Goal: Task Accomplishment & Management: Manage account settings

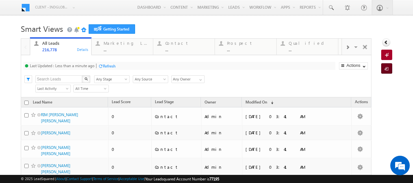
click at [384, 66] on span at bounding box center [387, 69] width 6 height 6
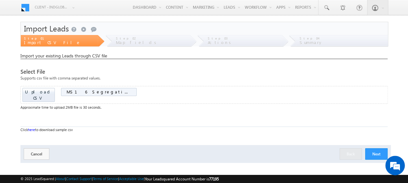
scroll to position [12, 0]
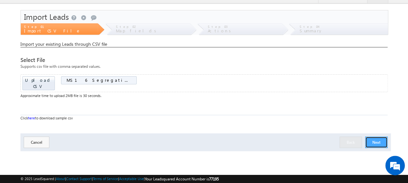
click at [372, 137] on button "Next" at bounding box center [376, 142] width 22 height 11
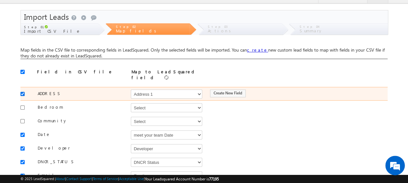
click at [23, 92] on input "checkbox" at bounding box center [22, 94] width 4 height 4
checkbox input "false"
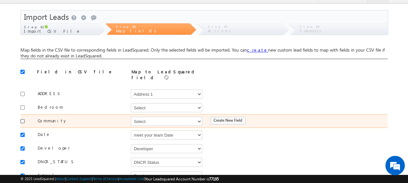
click at [22, 119] on input "checkbox" at bounding box center [22, 121] width 4 height 4
checkbox input "true"
click at [147, 117] on select "Select Select Address 1 Address 2 Budget Building Name Buyer Persona Campaign N…" at bounding box center [166, 121] width 71 height 9
select select "mx_Master_Project"
click at [131, 117] on select "Select Select Address 1 Address 2 Budget Building Name Buyer Persona Campaign N…" at bounding box center [166, 121] width 71 height 9
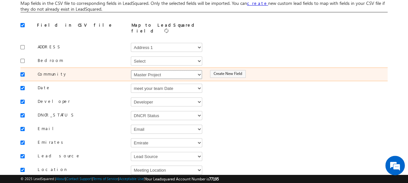
scroll to position [61, 0]
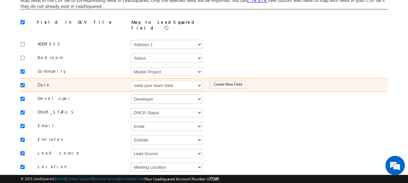
click at [24, 83] on input "checkbox" at bounding box center [22, 85] width 4 height 4
checkbox input "false"
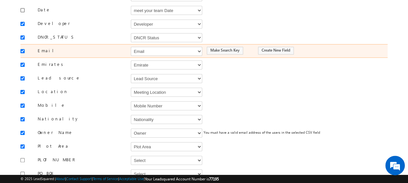
scroll to position [137, 0]
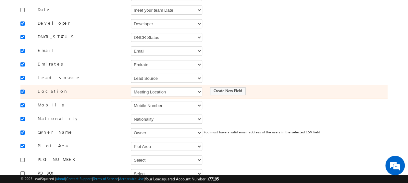
click at [22, 90] on input "checkbox" at bounding box center [22, 92] width 4 height 4
checkbox input "false"
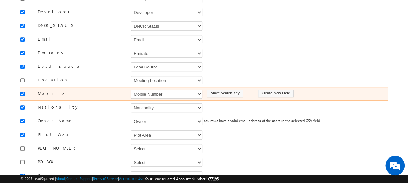
scroll to position [148, 0]
click at [141, 89] on select "Select Select Address 1 Address 2 Budget Building Name Buyer Persona Campaign N…" at bounding box center [166, 93] width 71 height 9
select select "Phone"
click at [131, 89] on select "Select Select Address 1 Address 2 Budget Building Name Buyer Persona Campaign N…" at bounding box center [166, 93] width 71 height 9
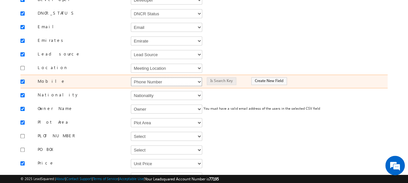
scroll to position [161, 0]
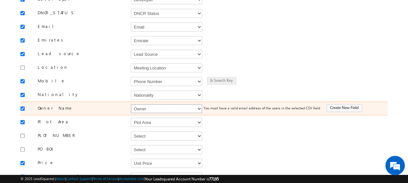
click at [142, 104] on select "Select Select Address 1 Address 2 Budget Building Name Buyer Persona Campaign N…" at bounding box center [166, 108] width 71 height 9
select select "FirstName"
click at [131, 104] on select "Select Select Address 1 Address 2 Budget Building Name Buyer Persona Campaign N…" at bounding box center [166, 108] width 71 height 9
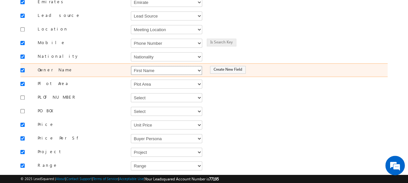
scroll to position [202, 0]
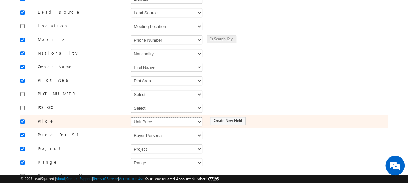
click at [156, 117] on select "Select Select Address 1 Address 2 Budget Building Name Buyer Persona Campaign N…" at bounding box center [166, 121] width 71 height 9
select select "mx_Unit_Number"
click at [131, 117] on select "Select Select Address 1 Address 2 Budget Building Name Buyer Persona Campaign N…" at bounding box center [166, 121] width 71 height 9
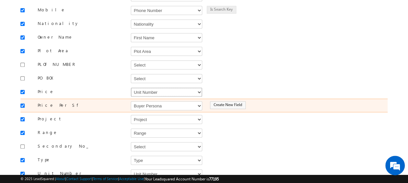
scroll to position [232, 0]
click at [24, 100] on div at bounding box center [23, 104] width 7 height 9
click at [22, 103] on input "checkbox" at bounding box center [22, 105] width 4 height 4
checkbox input "false"
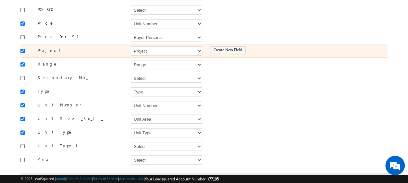
scroll to position [300, 0]
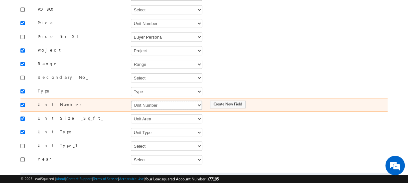
click at [152, 101] on select "Select Select Address 1 Address 2 Budget Building Name Buyer Persona Campaign N…" at bounding box center [166, 105] width 71 height 9
select select "mx_Unit_No"
click at [131, 101] on select "Select Select Address 1 Address 2 Budget Building Name Buyer Persona Campaign N…" at bounding box center [166, 105] width 71 height 9
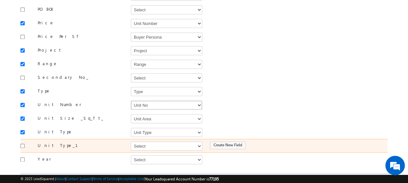
scroll to position [325, 0]
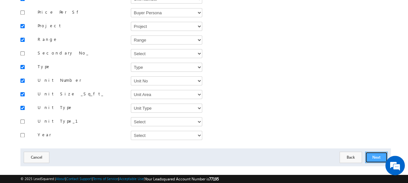
click at [370, 151] on button "Next" at bounding box center [376, 156] width 22 height 11
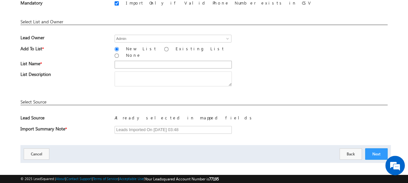
scroll to position [95, 0]
click at [136, 60] on input "text" at bounding box center [173, 64] width 117 height 8
type input "1"
type input "26_Aug_MS16"
click at [103, 61] on span "List Name *" at bounding box center [62, 64] width 85 height 9
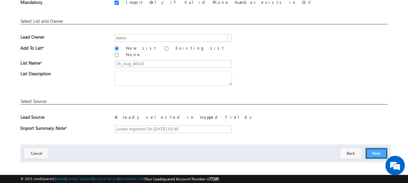
click at [379, 149] on button "Next" at bounding box center [376, 153] width 22 height 11
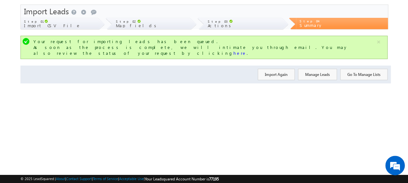
scroll to position [0, 0]
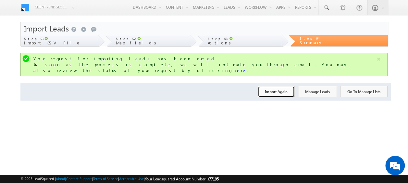
click at [271, 86] on button "Import Again" at bounding box center [276, 91] width 37 height 11
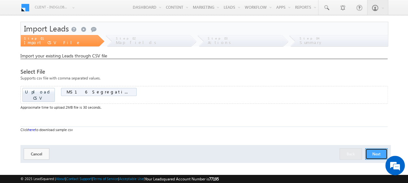
click at [373, 148] on button "Next" at bounding box center [376, 153] width 22 height 11
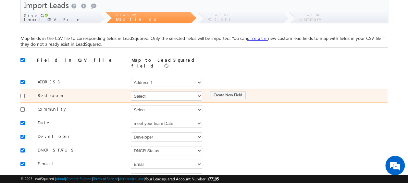
scroll to position [24, 0]
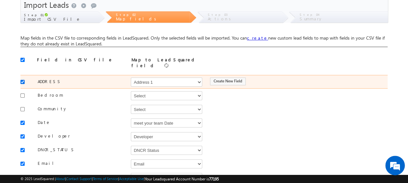
click at [23, 80] on input "checkbox" at bounding box center [22, 82] width 4 height 4
checkbox input "false"
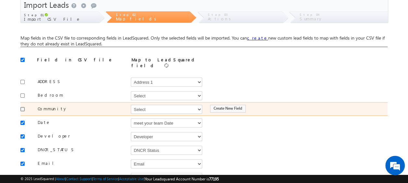
click at [23, 107] on input "checkbox" at bounding box center [22, 109] width 4 height 4
checkbox input "true"
click at [167, 105] on select "Select Select Address 1 Address 2 Budget Building Name Buyer Persona Campaign N…" at bounding box center [166, 109] width 71 height 9
select select "mx_Master_Project"
click at [131, 105] on select "Select Select Address 1 Address 2 Budget Building Name Buyer Persona Campaign N…" at bounding box center [166, 109] width 71 height 9
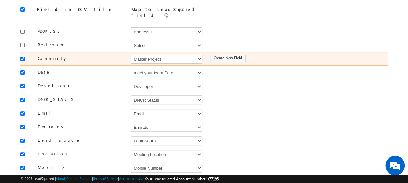
scroll to position [74, 0]
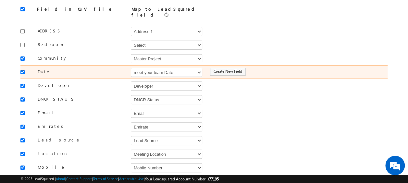
click at [24, 70] on input "checkbox" at bounding box center [22, 72] width 4 height 4
checkbox input "false"
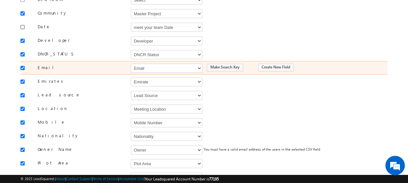
scroll to position [120, 0]
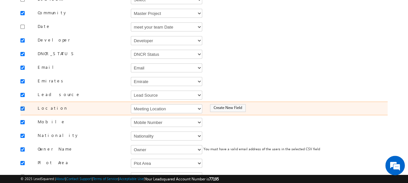
click at [21, 106] on input "checkbox" at bounding box center [22, 108] width 4 height 4
checkbox input "false"
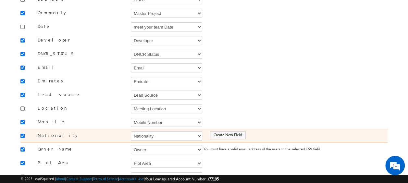
scroll to position [137, 0]
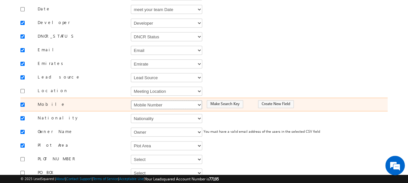
click at [177, 100] on select "Select Select Address 1 Address 2 Budget Building Name Buyer Persona Campaign N…" at bounding box center [166, 104] width 71 height 9
select select "Phone"
click at [131, 100] on select "Select Select Address 1 Address 2 Budget Building Name Buyer Persona Campaign N…" at bounding box center [166, 104] width 71 height 9
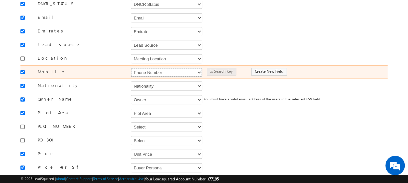
scroll to position [171, 0]
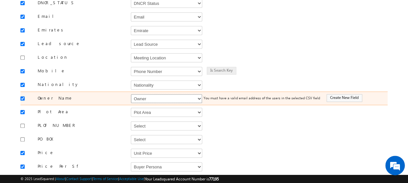
click at [157, 96] on select "Select Select Address 1 Address 2 Budget Building Name Buyer Persona Campaign N…" at bounding box center [166, 98] width 71 height 9
select select "FirstName"
click at [131, 94] on select "Select Select Address 1 Address 2 Budget Building Name Buyer Persona Campaign N…" at bounding box center [166, 98] width 71 height 9
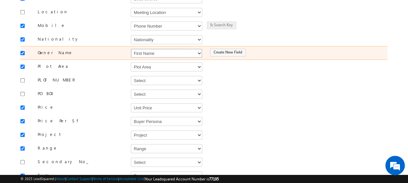
scroll to position [219, 0]
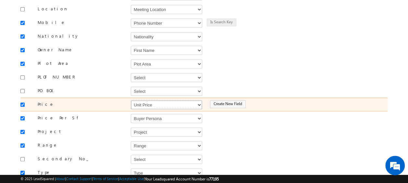
click at [157, 100] on select "Select Select Address 1 Address 2 Budget Building Name Buyer Persona Campaign N…" at bounding box center [166, 104] width 71 height 9
select select "mx_Unit_Number"
click at [131, 100] on select "Select Select Address 1 Address 2 Budget Building Name Buyer Persona Campaign N…" at bounding box center [166, 104] width 71 height 9
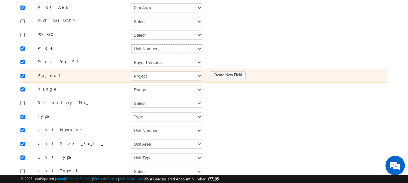
scroll to position [275, 0]
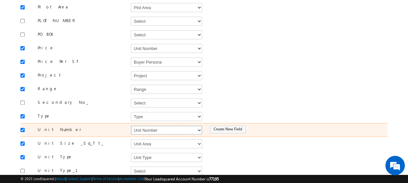
click at [141, 126] on select "Select Select Address 1 Address 2 Budget Building Name Buyer Persona Campaign N…" at bounding box center [166, 130] width 71 height 9
select select "mx_Unit_No"
click at [131, 126] on select "Select Select Address 1 Address 2 Budget Building Name Buyer Persona Campaign N…" at bounding box center [166, 130] width 71 height 9
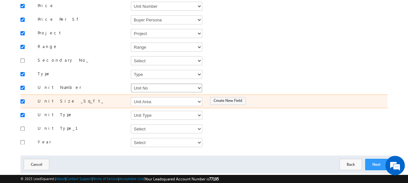
scroll to position [325, 0]
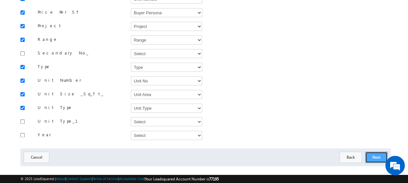
click at [380, 151] on button "Next" at bounding box center [376, 156] width 22 height 11
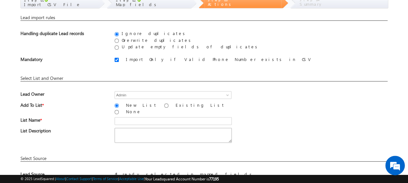
scroll to position [38, 0]
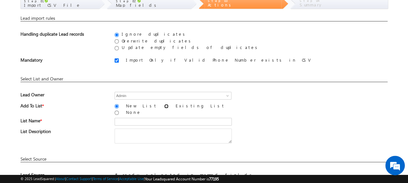
click at [164, 105] on input "Existing List" at bounding box center [166, 106] width 4 height 4
radio input "true"
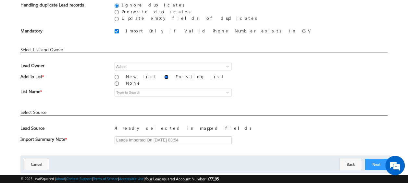
scroll to position [67, 0]
click at [169, 89] on input at bounding box center [173, 93] width 117 height 8
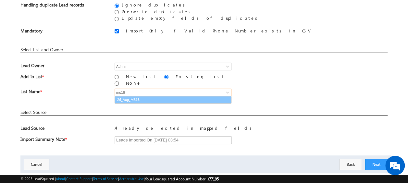
click at [145, 96] on link "26_Aug_MS16" at bounding box center [173, 99] width 117 height 7
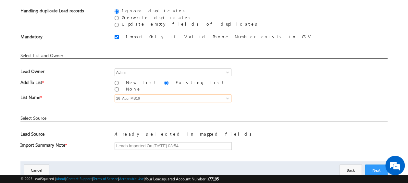
scroll to position [78, 0]
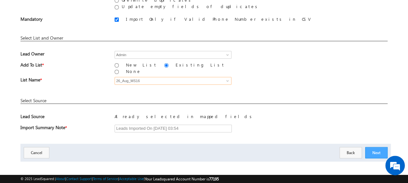
type input "26_Aug_MS16"
click at [379, 148] on button "Next" at bounding box center [376, 152] width 22 height 11
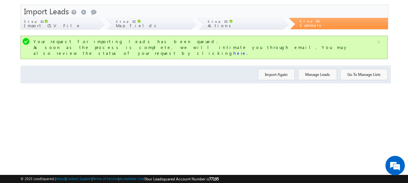
scroll to position [0, 0]
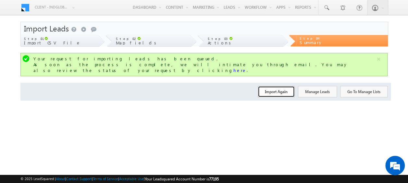
click at [275, 86] on button "Import Again" at bounding box center [276, 91] width 37 height 11
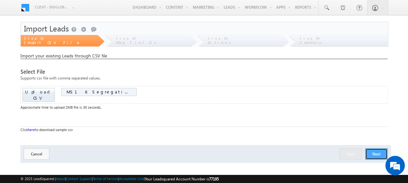
click at [379, 148] on button "Next" at bounding box center [376, 153] width 22 height 11
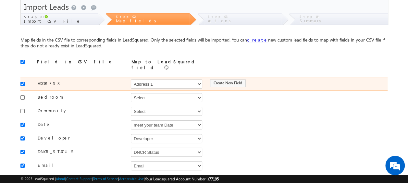
scroll to position [22, 0]
click at [23, 81] on input "checkbox" at bounding box center [22, 83] width 4 height 4
checkbox input "false"
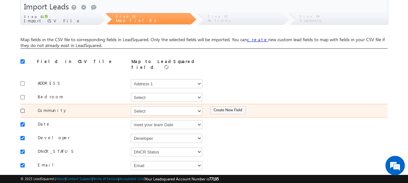
click at [24, 109] on input "checkbox" at bounding box center [22, 111] width 4 height 4
checkbox input "true"
click at [163, 110] on select "Select Select Address 1 Address 2 Budget Building Name Buyer Persona Campaign N…" at bounding box center [166, 110] width 71 height 9
select select "mx_Master_Project"
click at [131, 106] on select "Select Select Address 1 Address 2 Budget Building Name Buyer Persona Campaign N…" at bounding box center [166, 110] width 71 height 9
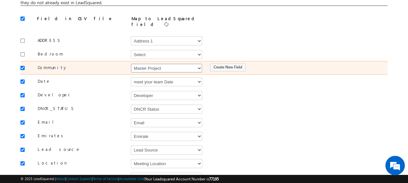
scroll to position [65, 0]
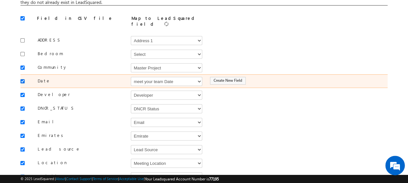
click at [24, 79] on input "checkbox" at bounding box center [22, 81] width 4 height 4
checkbox input "false"
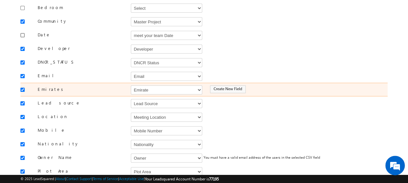
scroll to position [116, 0]
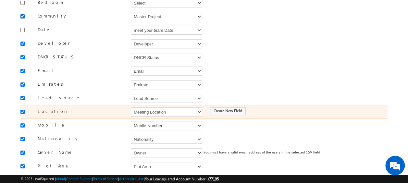
click at [23, 110] on input "checkbox" at bounding box center [22, 112] width 4 height 4
checkbox input "false"
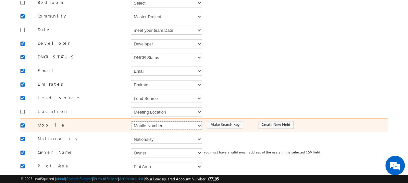
click at [156, 121] on select "Select Select Address 1 Address 2 Budget Building Name Buyer Persona Campaign N…" at bounding box center [166, 125] width 71 height 9
select select "Phone"
click at [131, 121] on select "Select Select Address 1 Address 2 Budget Building Name Buyer Persona Campaign N…" at bounding box center [166, 125] width 71 height 9
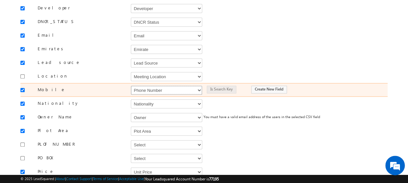
scroll to position [156, 0]
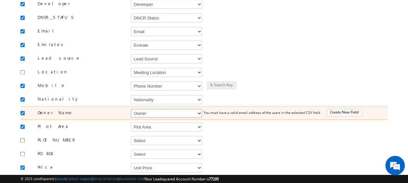
click at [156, 110] on select "Select Select Address 1 Address 2 Budget Building Name Buyer Persona Campaign N…" at bounding box center [166, 113] width 71 height 9
select select "FirstName"
click at [131, 109] on select "Select Select Address 1 Address 2 Budget Building Name Buyer Persona Campaign N…" at bounding box center [166, 113] width 71 height 9
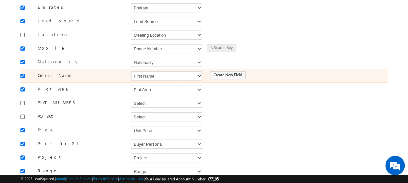
scroll to position [208, 0]
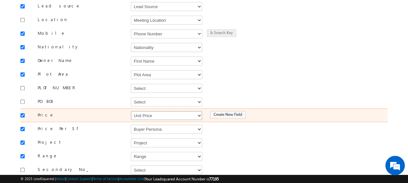
click at [156, 111] on select "Select Select Address 1 Address 2 Budget Building Name Buyer Persona Campaign N…" at bounding box center [166, 115] width 71 height 9
select select "mx_Unit_Number"
click at [131, 111] on select "Select Select Address 1 Address 2 Budget Building Name Buyer Persona Campaign N…" at bounding box center [166, 115] width 71 height 9
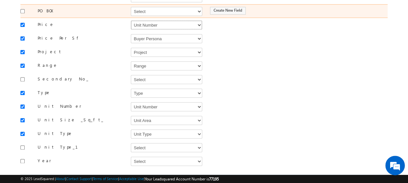
scroll to position [301, 0]
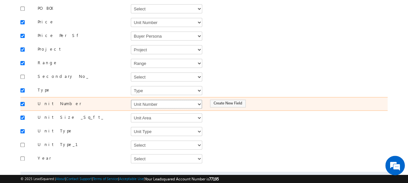
click at [157, 100] on select "Select Select Address 1 Address 2 Budget Building Name Buyer Persona Campaign N…" at bounding box center [166, 104] width 71 height 9
select select "mx_Unit_No"
click at [131, 100] on select "Select Select Address 1 Address 2 Budget Building Name Buyer Persona Campaign N…" at bounding box center [166, 104] width 71 height 9
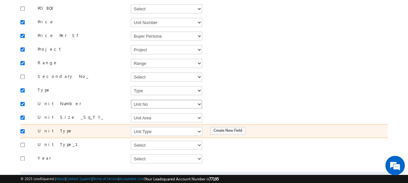
scroll to position [325, 0]
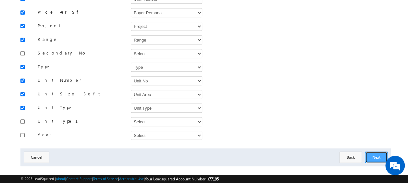
click at [372, 151] on button "Next" at bounding box center [376, 156] width 22 height 11
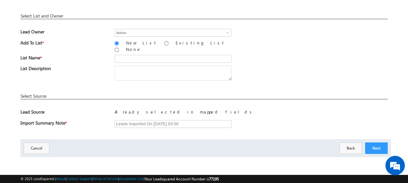
scroll to position [95, 0]
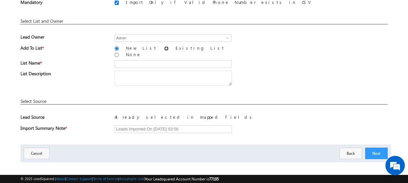
click at [164, 47] on input "Existing List" at bounding box center [166, 48] width 4 height 4
radio input "true"
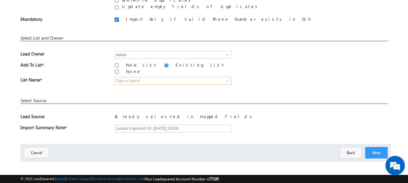
click at [139, 77] on input at bounding box center [173, 81] width 117 height 8
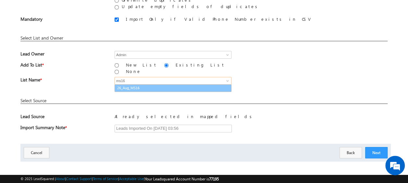
click at [139, 84] on link "26_Aug_MS16" at bounding box center [173, 87] width 117 height 7
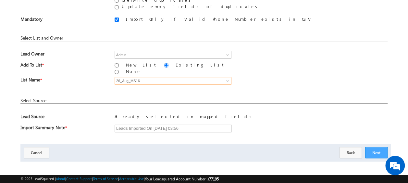
type input "26_Aug_MS16"
click at [372, 147] on button "Next" at bounding box center [376, 152] width 22 height 11
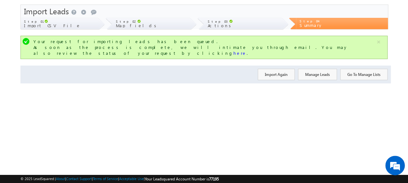
scroll to position [17, 0]
click at [275, 71] on button "Import Again" at bounding box center [276, 74] width 37 height 11
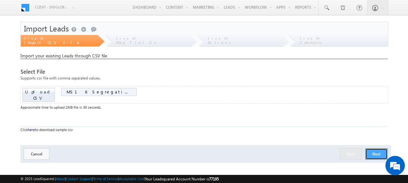
click at [375, 148] on button "Next" at bounding box center [376, 153] width 22 height 11
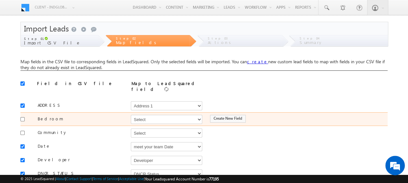
scroll to position [20, 0]
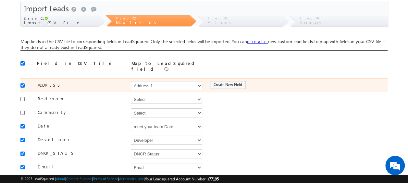
click at [23, 83] on input "checkbox" at bounding box center [22, 85] width 4 height 4
checkbox input "false"
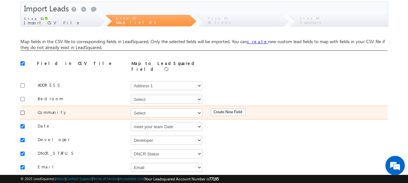
click at [23, 111] on input "checkbox" at bounding box center [22, 113] width 4 height 4
checkbox input "true"
click at [152, 111] on select "Select Select Address 1 Address 2 Budget Building Name Buyer Persona Campaign N…" at bounding box center [166, 112] width 71 height 9
select select "mx_Master_Project"
click at [131, 108] on select "Select Select Address 1 Address 2 Budget Building Name Buyer Persona Campaign N…" at bounding box center [166, 112] width 71 height 9
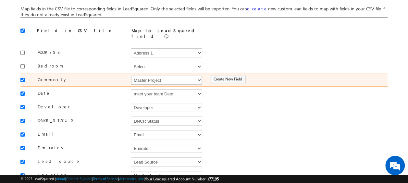
scroll to position [53, 0]
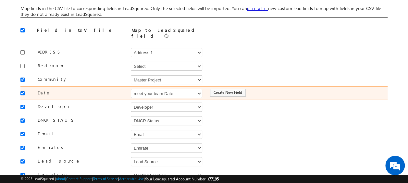
click at [24, 91] on input "checkbox" at bounding box center [22, 93] width 4 height 4
checkbox input "false"
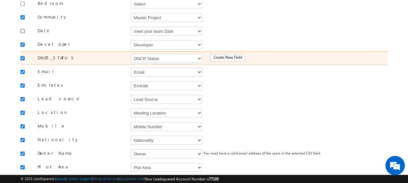
scroll to position [116, 0]
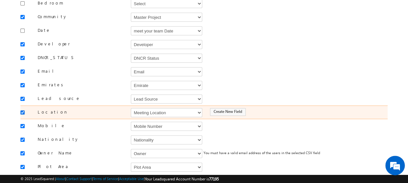
click at [22, 110] on input "checkbox" at bounding box center [22, 112] width 4 height 4
checkbox input "false"
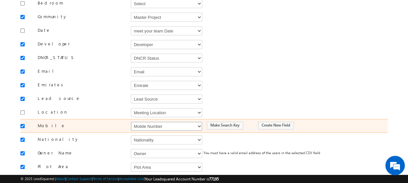
click at [150, 122] on select "Select Select Address 1 Address 2 Budget Building Name Buyer Persona Campaign N…" at bounding box center [166, 126] width 71 height 9
click at [131, 122] on select "Select Select Address 1 Address 2 Budget Building Name Buyer Persona Campaign N…" at bounding box center [166, 126] width 71 height 9
click at [150, 122] on select "Select Select Address 1 Address 2 Budget Building Name Buyer Persona Campaign N…" at bounding box center [166, 126] width 71 height 9
select select "Phone"
click at [131, 122] on select "Select Select Address 1 Address 2 Budget Building Name Buyer Persona Campaign N…" at bounding box center [166, 126] width 71 height 9
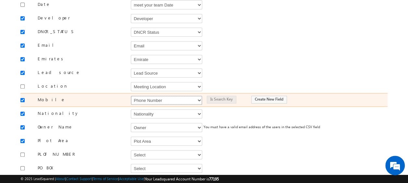
scroll to position [142, 0]
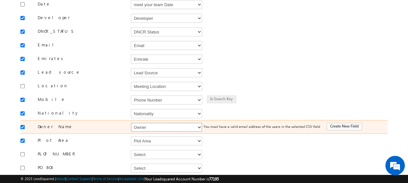
click at [150, 123] on select "Select Select Address 1 Address 2 Budget Building Name Buyer Persona Campaign N…" at bounding box center [166, 127] width 71 height 9
select select "FirstName"
click at [131, 123] on select "Select Select Address 1 Address 2 Budget Building Name Buyer Persona Campaign N…" at bounding box center [166, 127] width 71 height 9
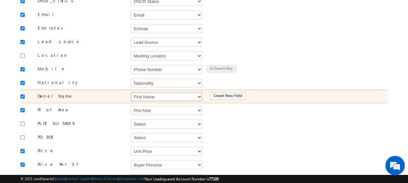
scroll to position [189, 0]
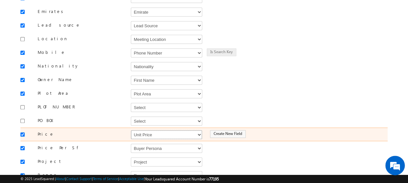
click at [150, 130] on select "Select Select Address 1 Address 2 Budget Building Name Buyer Persona Campaign N…" at bounding box center [166, 134] width 71 height 9
select select "mx_Unit_Number"
click at [131, 130] on select "Select Select Address 1 Address 2 Budget Building Name Buyer Persona Campaign N…" at bounding box center [166, 134] width 71 height 9
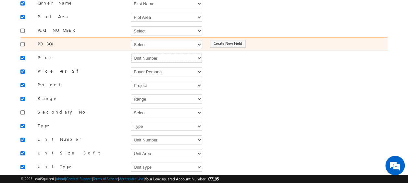
scroll to position [266, 0]
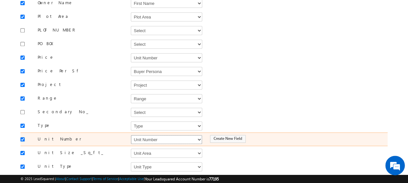
click at [150, 135] on select "Select Select Address 1 Address 2 Budget Building Name Buyer Persona Campaign N…" at bounding box center [166, 139] width 71 height 9
select select "mx_Unit_No"
click at [131, 135] on select "Select Select Address 1 Address 2 Budget Building Name Buyer Persona Campaign N…" at bounding box center [166, 139] width 71 height 9
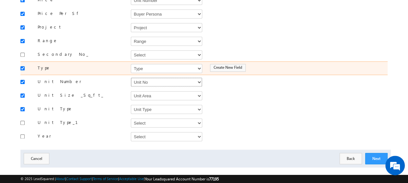
scroll to position [325, 0]
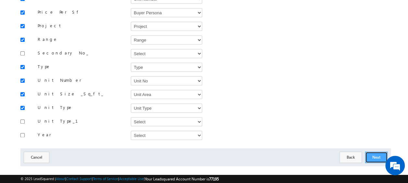
click at [384, 151] on button "Next" at bounding box center [376, 156] width 22 height 11
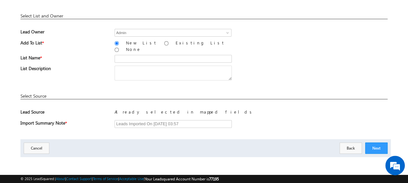
scroll to position [95, 0]
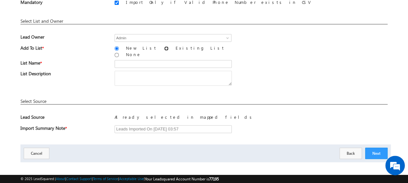
click at [164, 48] on input "Existing List" at bounding box center [166, 48] width 4 height 4
radio input "true"
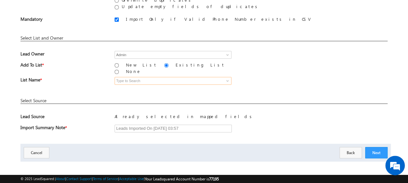
click at [145, 77] on input at bounding box center [173, 81] width 117 height 8
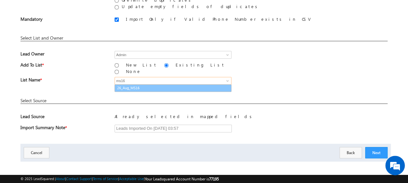
click at [142, 86] on link "26_Aug_MS16" at bounding box center [173, 87] width 117 height 7
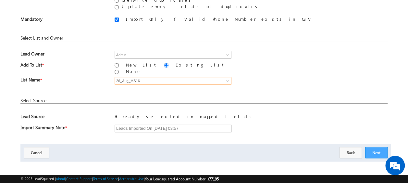
type input "26_Aug_MS16"
click at [377, 150] on button "Next" at bounding box center [376, 152] width 22 height 11
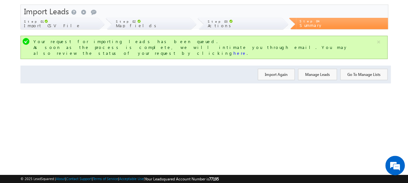
scroll to position [17, 0]
click at [280, 69] on button "Import Again" at bounding box center [276, 74] width 37 height 11
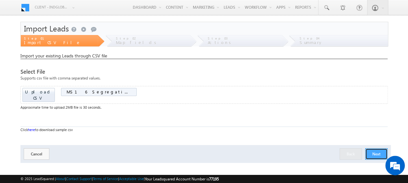
click at [373, 148] on button "Next" at bounding box center [376, 153] width 22 height 11
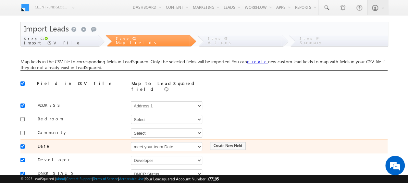
scroll to position [22, 0]
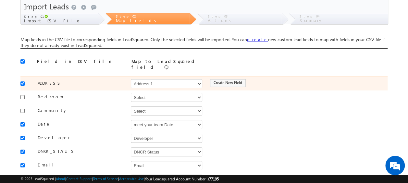
click at [22, 81] on input "checkbox" at bounding box center [22, 83] width 4 height 4
checkbox input "false"
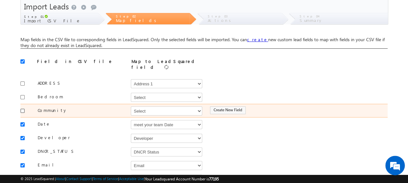
click at [23, 109] on input "checkbox" at bounding box center [22, 111] width 4 height 4
checkbox input "true"
click at [178, 110] on select "Select Select Address 1 Address 2 Budget Building Name Buyer Persona Campaign N…" at bounding box center [166, 110] width 71 height 9
select select "mx_Master_Project"
click at [131, 106] on select "Select Select Address 1 Address 2 Budget Building Name Buyer Persona Campaign N…" at bounding box center [166, 110] width 71 height 9
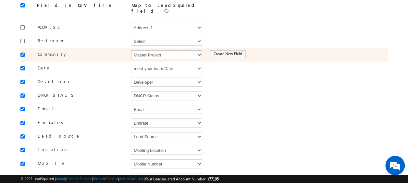
scroll to position [78, 0]
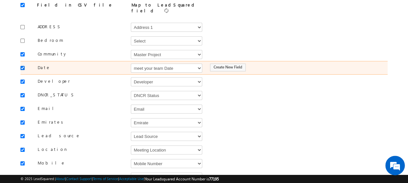
click at [23, 66] on input "checkbox" at bounding box center [22, 68] width 4 height 4
checkbox input "false"
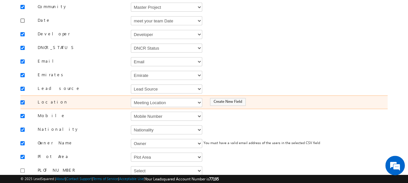
scroll to position [126, 0]
click at [22, 100] on input "checkbox" at bounding box center [22, 102] width 4 height 4
checkbox input "false"
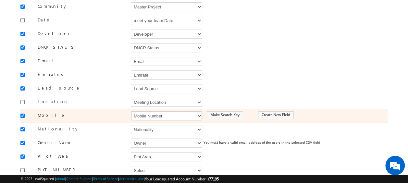
click at [154, 111] on select "Select Select Address 1 Address 2 Budget Building Name Buyer Persona Campaign N…" at bounding box center [166, 115] width 71 height 9
select select "Phone"
click at [131, 111] on select "Select Select Address 1 Address 2 Budget Building Name Buyer Persona Campaign N…" at bounding box center [166, 115] width 71 height 9
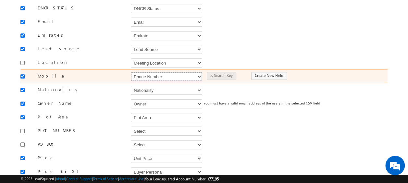
scroll to position [166, 0]
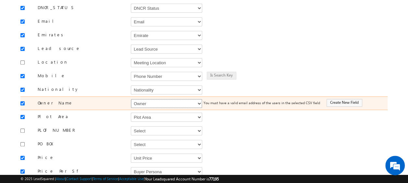
click at [150, 99] on select "Select Select Address 1 Address 2 Budget Building Name Buyer Persona Campaign N…" at bounding box center [166, 103] width 71 height 9
select select "FirstName"
click at [131, 99] on select "Select Select Address 1 Address 2 Budget Building Name Buyer Persona Campaign N…" at bounding box center [166, 103] width 71 height 9
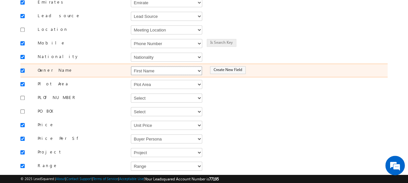
scroll to position [203, 0]
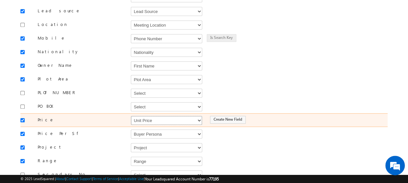
click at [151, 116] on select "Select Select Address 1 Address 2 Budget Building Name Buyer Persona Campaign N…" at bounding box center [166, 120] width 71 height 9
select select "mx_Unit_Number"
click at [131, 116] on select "Select Select Address 1 Address 2 Budget Building Name Buyer Persona Campaign N…" at bounding box center [166, 120] width 71 height 9
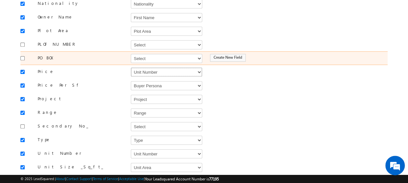
scroll to position [252, 0]
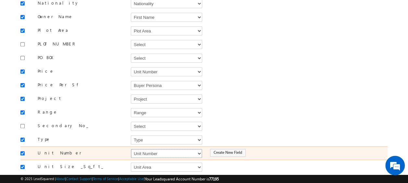
click at [151, 149] on select "Select Select Address 1 Address 2 Budget Building Name Buyer Persona Campaign N…" at bounding box center [166, 153] width 71 height 9
select select "mx_Unit_No"
click at [131, 149] on select "Select Select Address 1 Address 2 Budget Building Name Buyer Persona Campaign N…" at bounding box center [166, 153] width 71 height 9
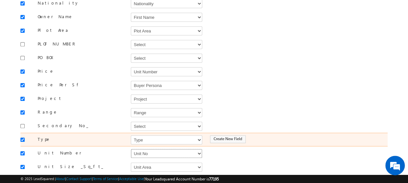
scroll to position [325, 0]
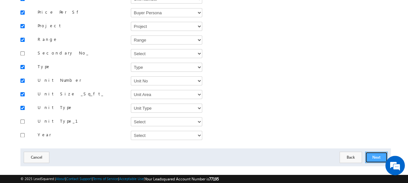
click at [377, 151] on button "Next" at bounding box center [376, 156] width 22 height 11
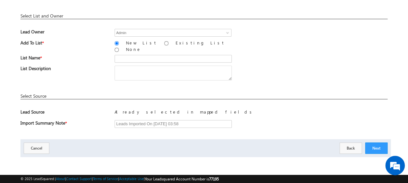
scroll to position [95, 0]
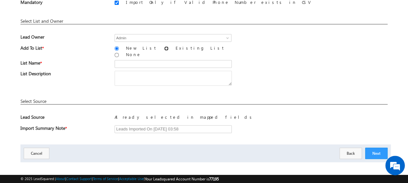
click at [164, 48] on input "Existing List" at bounding box center [166, 48] width 4 height 4
radio input "true"
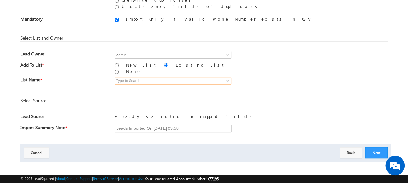
click at [140, 77] on input at bounding box center [173, 81] width 117 height 8
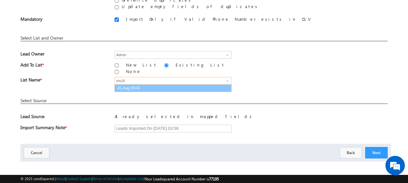
click at [139, 84] on link "26_Aug_MS16" at bounding box center [173, 87] width 117 height 7
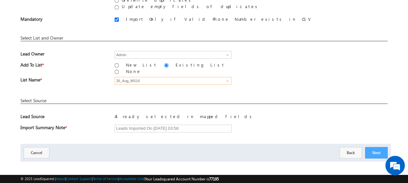
type input "26_Aug_MS16"
click at [368, 148] on button "Next" at bounding box center [376, 152] width 22 height 11
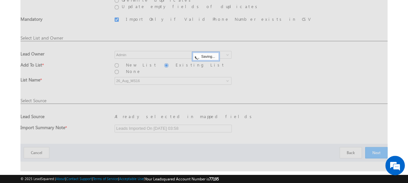
scroll to position [17, 0]
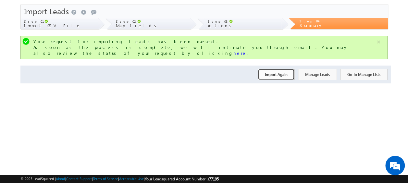
click at [271, 69] on button "Import Again" at bounding box center [276, 74] width 37 height 11
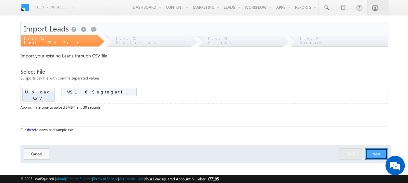
click at [375, 149] on button "Next" at bounding box center [376, 153] width 22 height 11
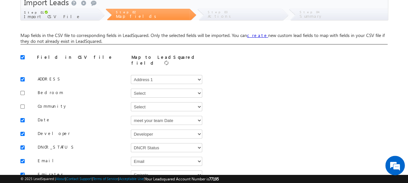
scroll to position [28, 0]
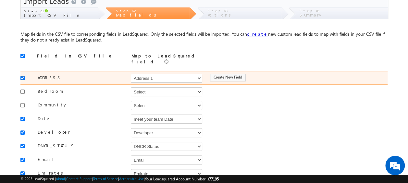
click at [21, 76] on input "checkbox" at bounding box center [22, 78] width 4 height 4
checkbox input "false"
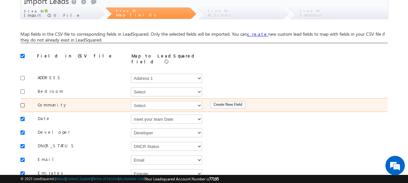
click at [24, 103] on input "checkbox" at bounding box center [22, 105] width 4 height 4
checkbox input "true"
click at [152, 102] on select "Select Select Address 1 Address 2 Budget Building Name Buyer Persona Campaign N…" at bounding box center [166, 105] width 71 height 9
select select "mx_Master_Project"
click at [131, 101] on select "Select Select Address 1 Address 2 Budget Building Name Buyer Persona Campaign N…" at bounding box center [166, 105] width 71 height 9
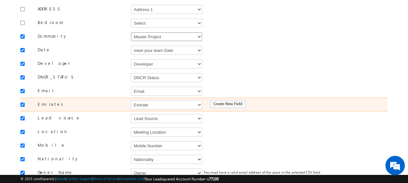
scroll to position [98, 0]
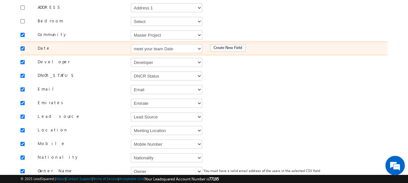
click at [22, 46] on input "checkbox" at bounding box center [22, 48] width 4 height 4
checkbox input "false"
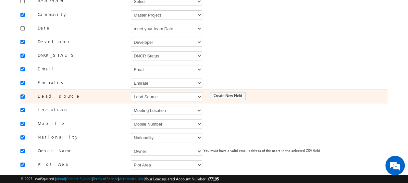
scroll to position [135, 0]
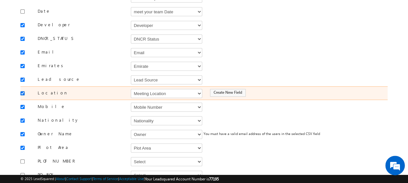
click at [20, 91] on input "checkbox" at bounding box center [22, 93] width 4 height 4
checkbox input "false"
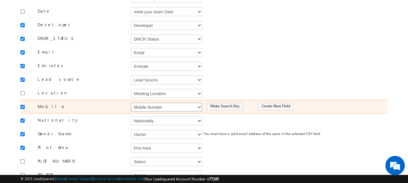
click at [145, 104] on select "Select Select Address 1 Address 2 Budget Building Name Buyer Persona Campaign N…" at bounding box center [166, 106] width 71 height 9
select select "Phone"
click at [131, 102] on select "Select Select Address 1 Address 2 Budget Building Name Buyer Persona Campaign N…" at bounding box center [166, 106] width 71 height 9
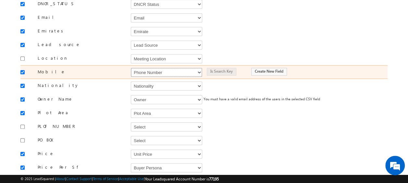
scroll to position [170, 0]
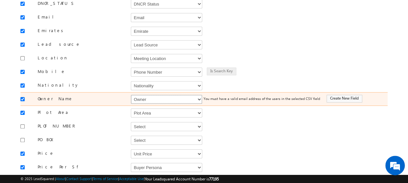
click at [151, 95] on select "Select Select Address 1 Address 2 Budget Building Name Buyer Persona Campaign N…" at bounding box center [166, 99] width 71 height 9
select select "FirstName"
click at [131, 95] on select "Select Select Address 1 Address 2 Budget Building Name Buyer Persona Campaign N…" at bounding box center [166, 99] width 71 height 9
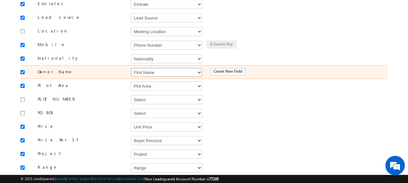
scroll to position [215, 0]
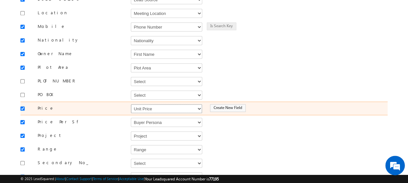
click at [150, 104] on select "Select Select Address 1 Address 2 Budget Building Name Buyer Persona Campaign N…" at bounding box center [166, 108] width 71 height 9
select select "mx_Unit_Number"
click at [131, 104] on select "Select Select Address 1 Address 2 Budget Building Name Buyer Persona Campaign N…" at bounding box center [166, 108] width 71 height 9
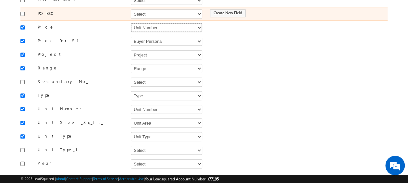
scroll to position [296, 0]
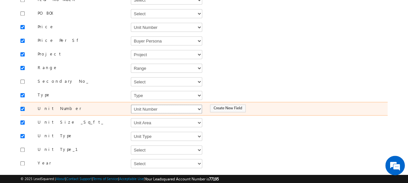
click at [151, 104] on select "Select Select Address 1 Address 2 Budget Building Name Buyer Persona Campaign N…" at bounding box center [166, 108] width 71 height 9
select select "mx_Unit_No"
click at [131, 104] on select "Select Select Address 1 Address 2 Budget Building Name Buyer Persona Campaign N…" at bounding box center [166, 108] width 71 height 9
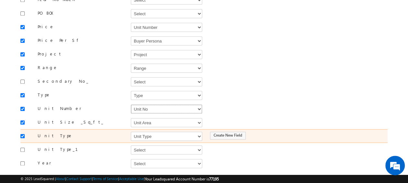
scroll to position [325, 0]
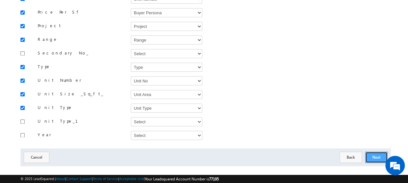
click at [373, 151] on button "Next" at bounding box center [376, 156] width 22 height 11
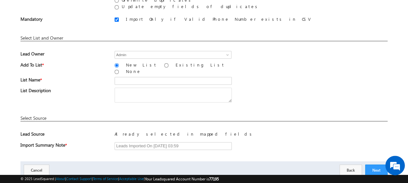
scroll to position [78, 0]
click at [164, 65] on input "Existing List" at bounding box center [166, 66] width 4 height 4
radio input "true"
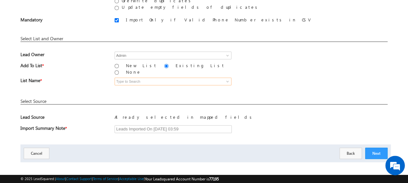
click at [141, 78] on input at bounding box center [173, 82] width 117 height 8
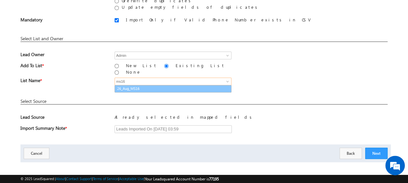
click at [139, 85] on link "26_Aug_MS16" at bounding box center [173, 88] width 117 height 7
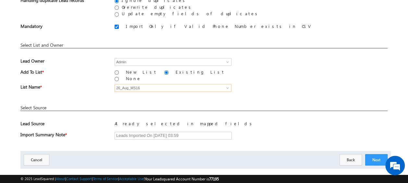
scroll to position [78, 0]
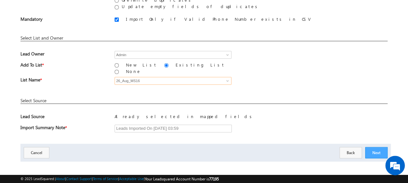
type input "26_Aug_MS16"
click at [373, 148] on button "Next" at bounding box center [376, 152] width 22 height 11
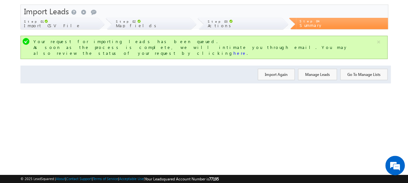
scroll to position [0, 0]
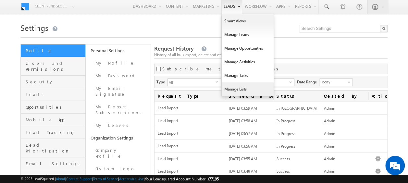
click at [238, 88] on link "Manage Lists" at bounding box center [248, 89] width 52 height 14
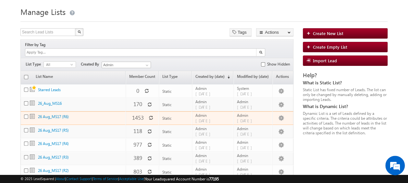
scroll to position [17, 0]
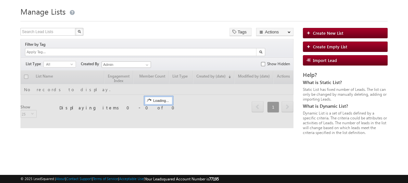
scroll to position [17, 0]
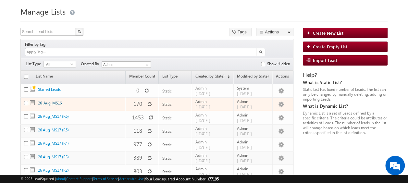
click at [51, 101] on link "26_Aug_MS16" at bounding box center [50, 103] width 24 height 5
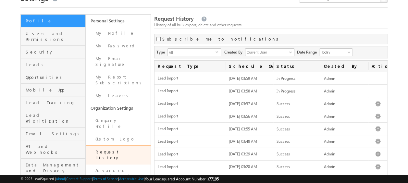
scroll to position [30, 0]
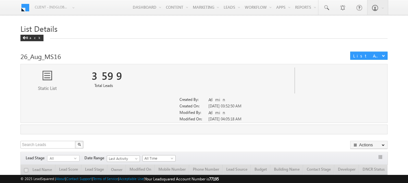
scroll to position [21, 0]
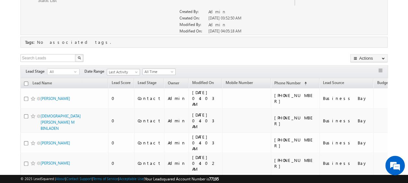
scroll to position [91, 0]
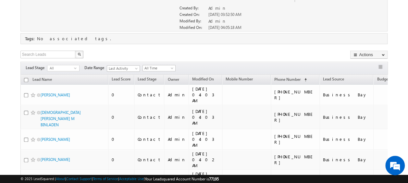
click at [26, 80] on input "checkbox" at bounding box center [26, 80] width 4 height 4
checkbox input "true"
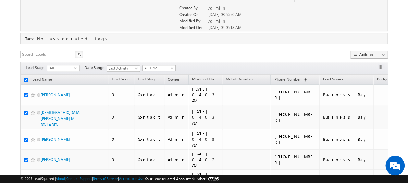
checkbox input "true"
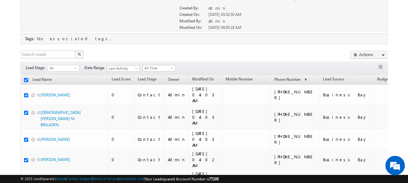
checkbox input "true"
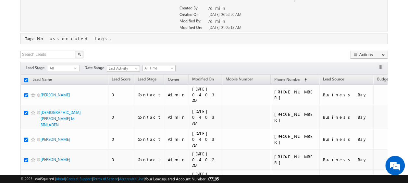
checkbox input "true"
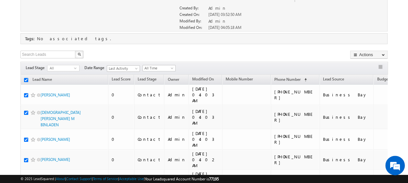
checkbox input "true"
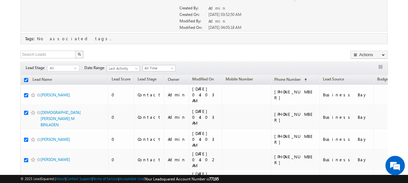
checkbox input "true"
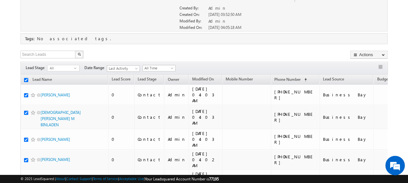
checkbox input "true"
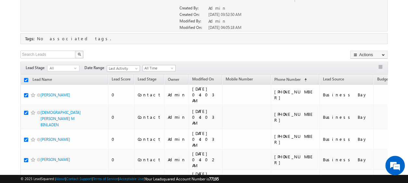
checkbox input "true"
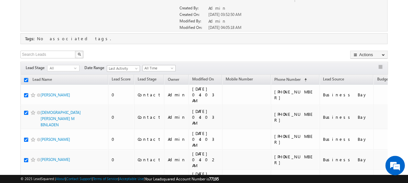
checkbox input "true"
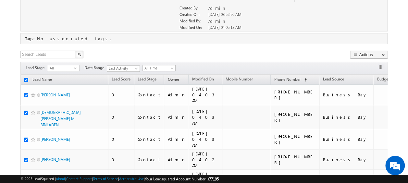
checkbox input "true"
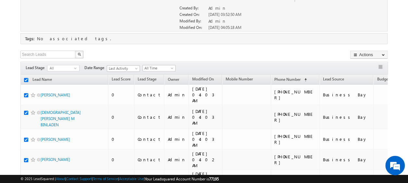
checkbox input "true"
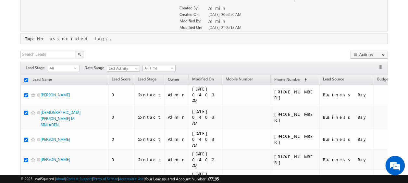
checkbox input "true"
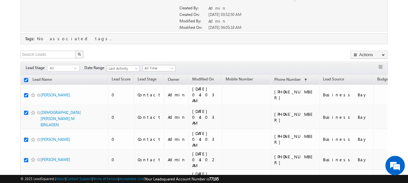
checkbox input "true"
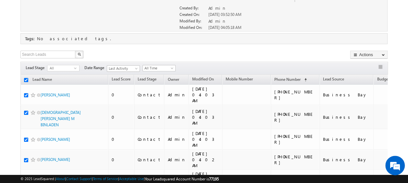
checkbox input "true"
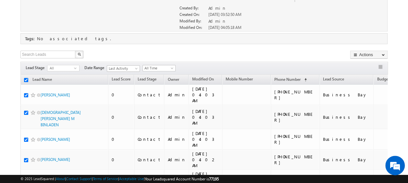
checkbox input "true"
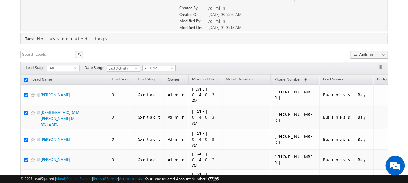
checkbox input "true"
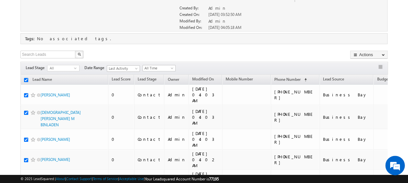
checkbox input "true"
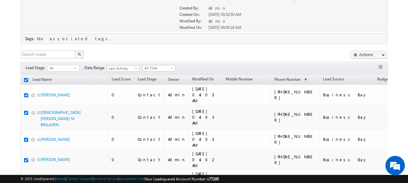
checkbox input "true"
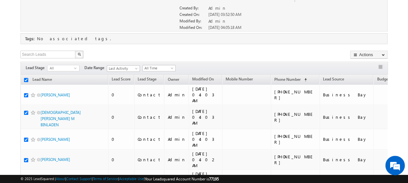
checkbox input "true"
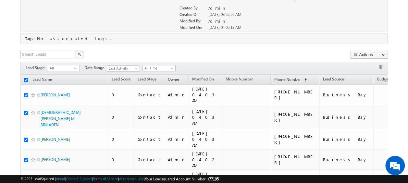
checkbox input "true"
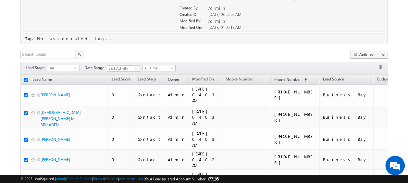
checkbox input "true"
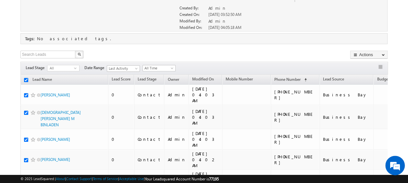
checkbox input "true"
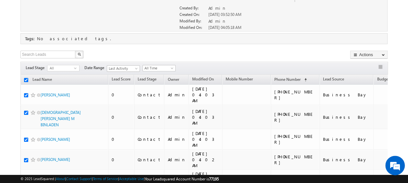
checkbox input "true"
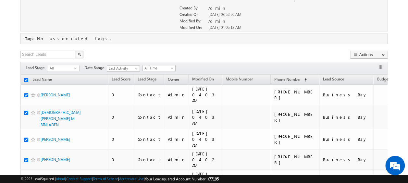
checkbox input "true"
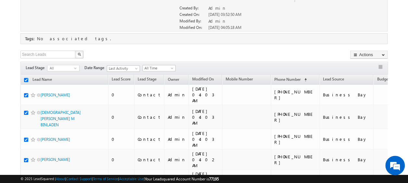
checkbox input "true"
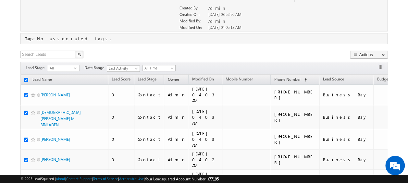
checkbox input "true"
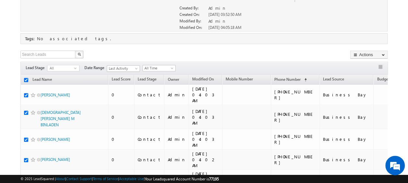
checkbox input "true"
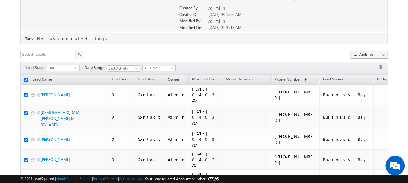
checkbox input "true"
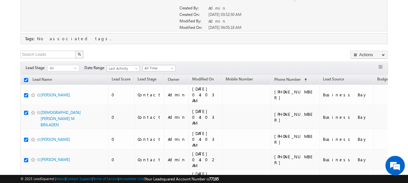
checkbox input "true"
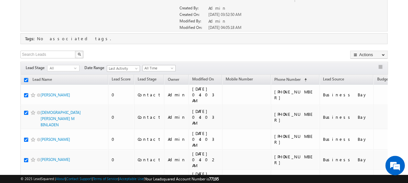
checkbox input "true"
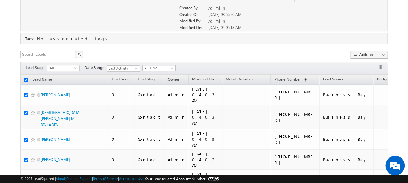
checkbox input "true"
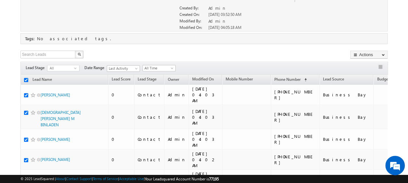
checkbox input "true"
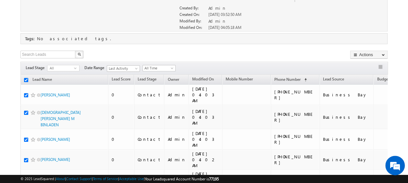
checkbox input "true"
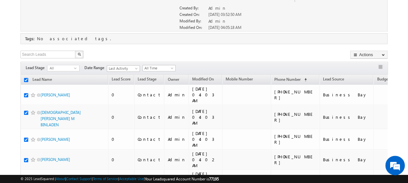
checkbox input "true"
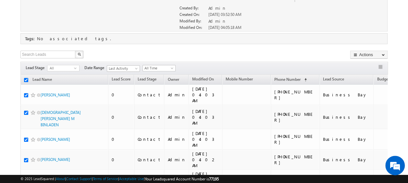
checkbox input "true"
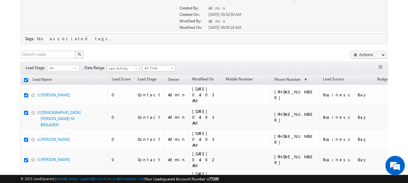
checkbox input "true"
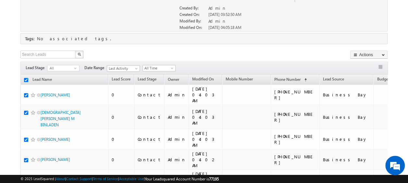
checkbox input "true"
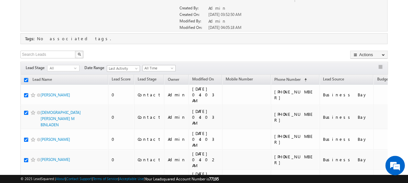
checkbox input "true"
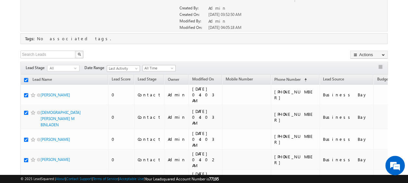
checkbox input "true"
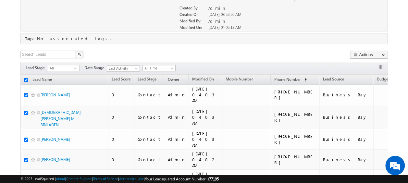
checkbox input "true"
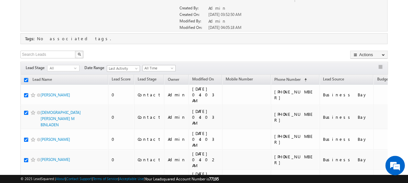
checkbox input "true"
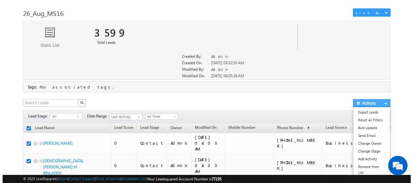
scroll to position [44, 0]
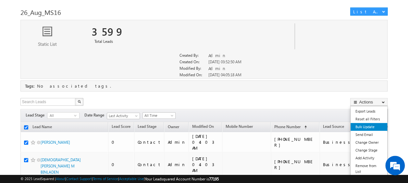
click at [367, 127] on link "Bulk Update" at bounding box center [368, 127] width 37 height 8
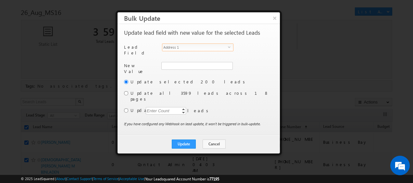
click at [227, 45] on span "Address 1" at bounding box center [195, 47] width 66 height 7
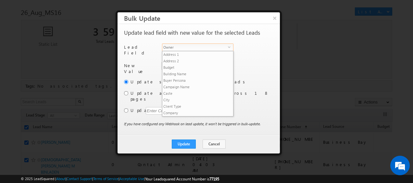
scroll to position [247, 0]
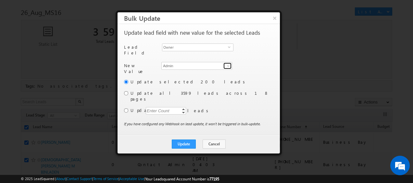
click at [225, 64] on span at bounding box center [227, 65] width 5 height 5
click at [228, 46] on span "select" at bounding box center [230, 46] width 5 height 3
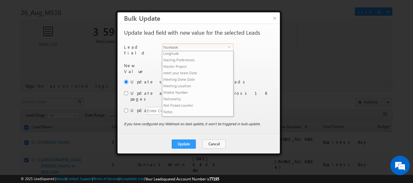
scroll to position [137, 0]
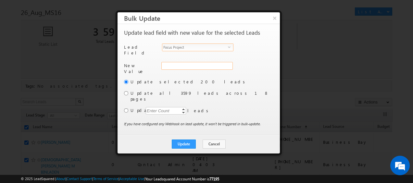
click at [204, 65] on input "Focus Project" at bounding box center [196, 66] width 71 height 8
click at [218, 139] on button "Cancel" at bounding box center [213, 143] width 23 height 9
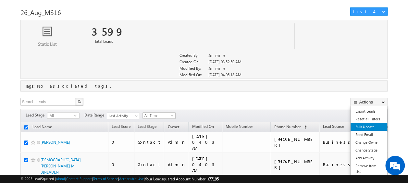
click at [367, 125] on link "Bulk Update" at bounding box center [368, 127] width 37 height 8
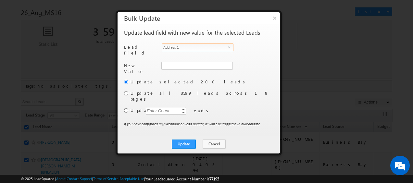
click at [228, 47] on span "select" at bounding box center [230, 46] width 5 height 3
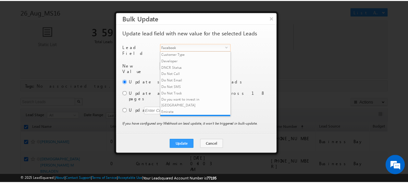
scroll to position [98, 0]
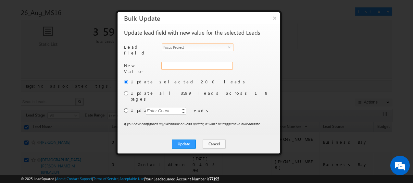
click at [212, 64] on input "Focus Project" at bounding box center [196, 66] width 71 height 8
click at [126, 91] on input "radio" at bounding box center [126, 93] width 4 height 4
click at [186, 139] on button "Update" at bounding box center [184, 143] width 24 height 9
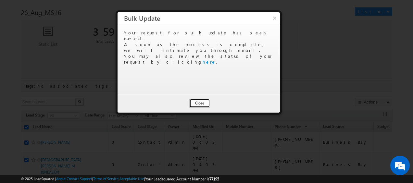
click at [202, 105] on button "Close" at bounding box center [199, 103] width 21 height 9
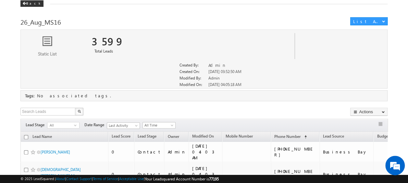
scroll to position [0, 0]
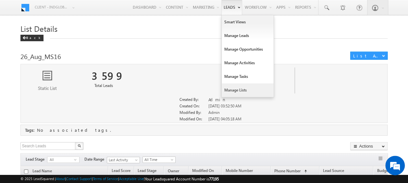
click at [240, 86] on link "Manage Lists" at bounding box center [248, 90] width 52 height 14
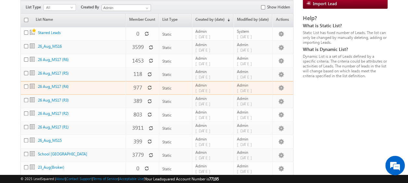
scroll to position [74, 0]
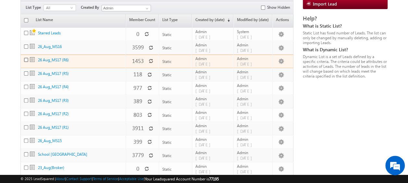
click at [26, 58] on input "checkbox" at bounding box center [26, 60] width 4 height 4
checkbox input "true"
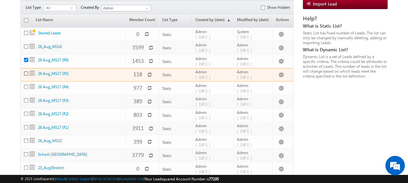
click at [25, 71] on input "checkbox" at bounding box center [26, 73] width 4 height 4
checkbox input "true"
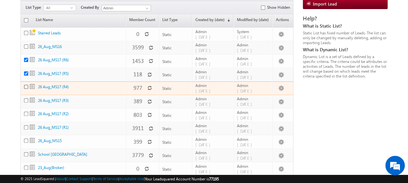
click at [26, 85] on input "checkbox" at bounding box center [26, 87] width 4 height 4
checkbox input "true"
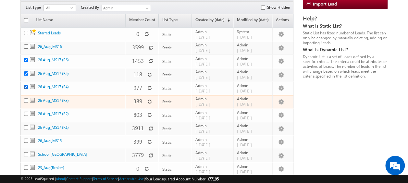
scroll to position [0, 0]
click at [26, 98] on input "checkbox" at bounding box center [26, 100] width 4 height 4
checkbox input "true"
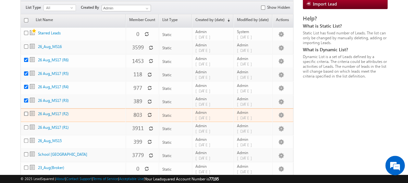
click at [26, 112] on input "checkbox" at bounding box center [26, 114] width 4 height 4
checkbox input "true"
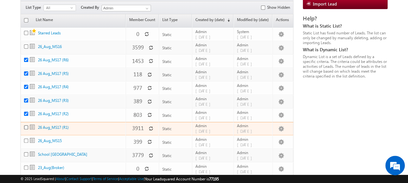
click at [25, 125] on input "checkbox" at bounding box center [26, 127] width 4 height 4
checkbox input "true"
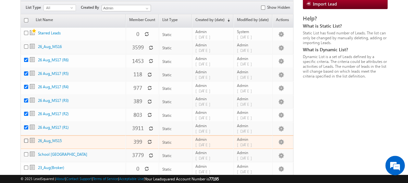
click at [25, 139] on input "checkbox" at bounding box center [26, 141] width 4 height 4
checkbox input "true"
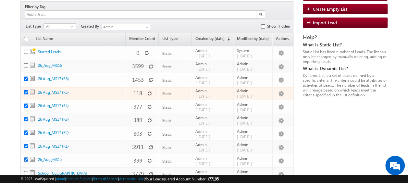
scroll to position [55, 0]
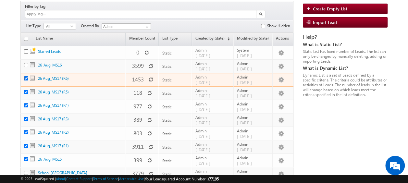
click at [26, 76] on input "checkbox" at bounding box center [26, 78] width 4 height 4
checkbox input "false"
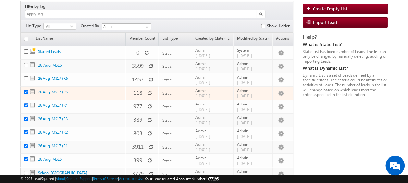
click at [26, 87] on td "26 Aug_MS17 (R5)" at bounding box center [72, 94] width 105 height 14
click at [26, 90] on input "checkbox" at bounding box center [26, 92] width 4 height 4
checkbox input "false"
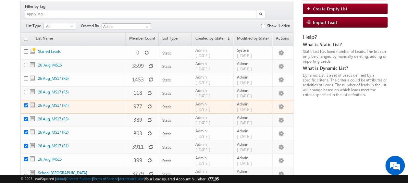
click at [26, 103] on input "checkbox" at bounding box center [26, 105] width 4 height 4
checkbox input "false"
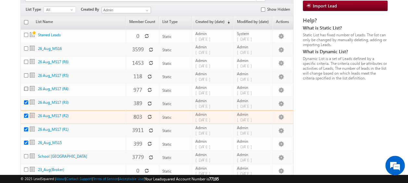
scroll to position [72, 0]
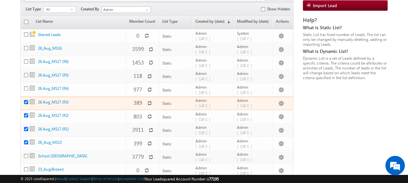
click at [28, 100] on input "checkbox" at bounding box center [26, 102] width 4 height 4
checkbox input "false"
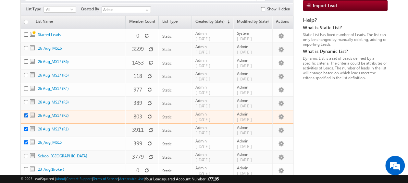
click at [27, 113] on input "checkbox" at bounding box center [26, 115] width 4 height 4
checkbox input "false"
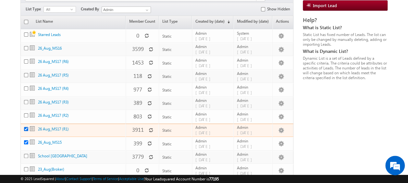
click at [26, 127] on input "checkbox" at bounding box center [26, 129] width 4 height 4
checkbox input "false"
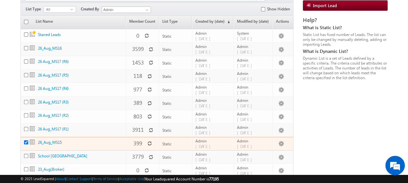
click at [28, 140] on input "checkbox" at bounding box center [26, 142] width 4 height 4
checkbox input "false"
click at [42, 140] on link "26_Aug_MS15" at bounding box center [50, 142] width 24 height 5
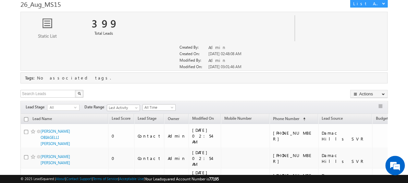
scroll to position [54, 0]
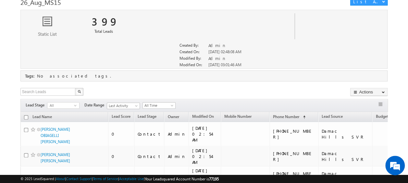
click at [25, 115] on input "checkbox" at bounding box center [26, 117] width 4 height 4
checkbox input "true"
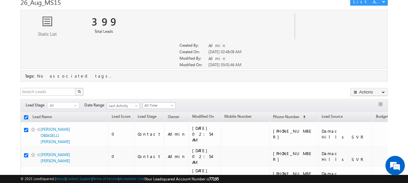
checkbox input "true"
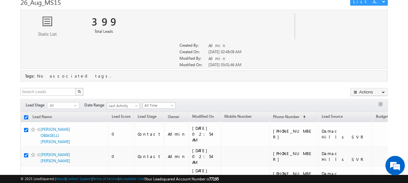
checkbox input "true"
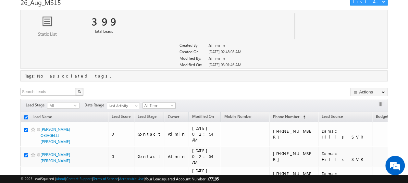
checkbox input "true"
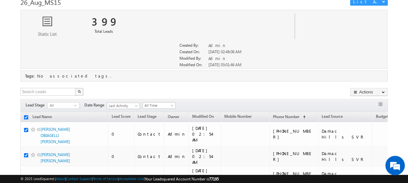
checkbox input "true"
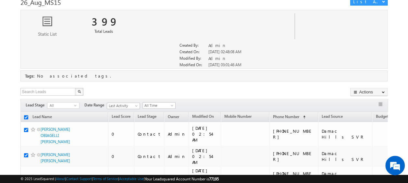
checkbox input "true"
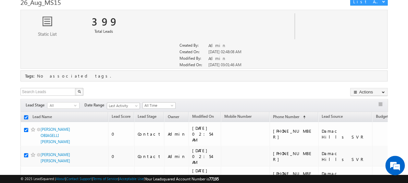
checkbox input "true"
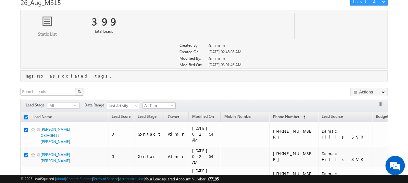
checkbox input "true"
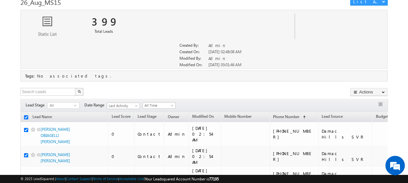
checkbox input "true"
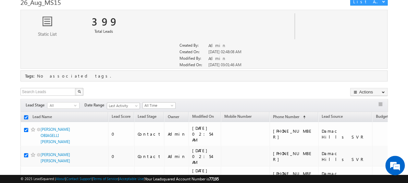
checkbox input "true"
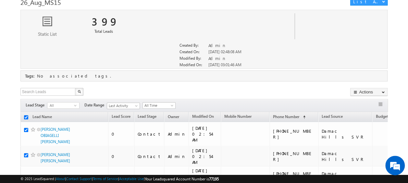
checkbox input "true"
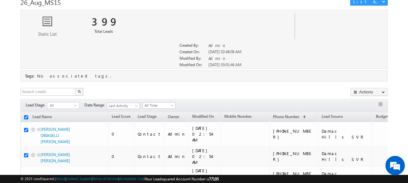
checkbox input "true"
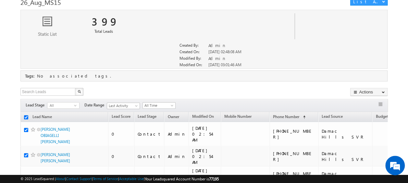
checkbox input "true"
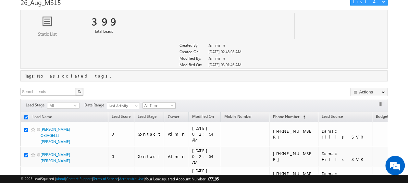
checkbox input "true"
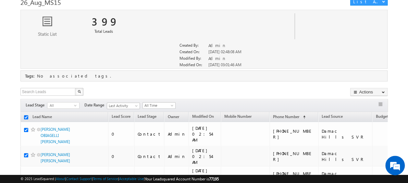
checkbox input "true"
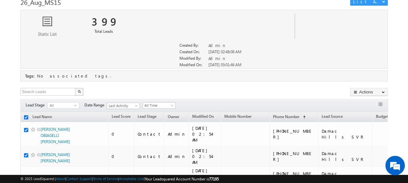
checkbox input "true"
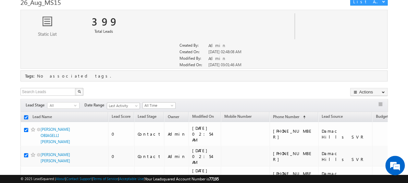
checkbox input "true"
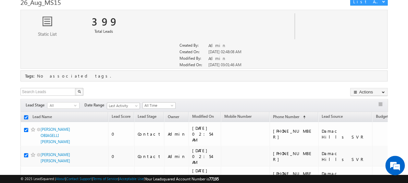
checkbox input "true"
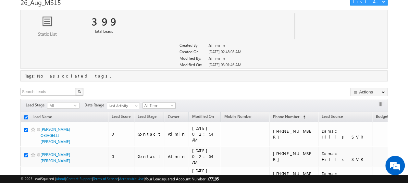
checkbox input "true"
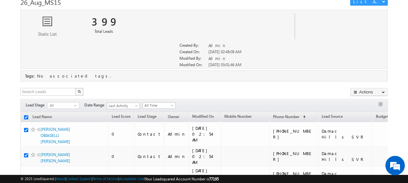
checkbox input "true"
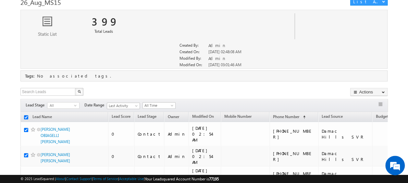
checkbox input "true"
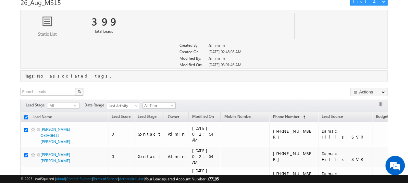
checkbox input "true"
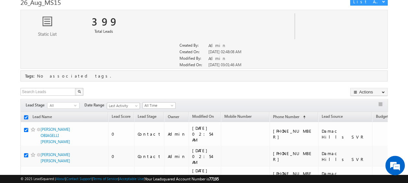
checkbox input "true"
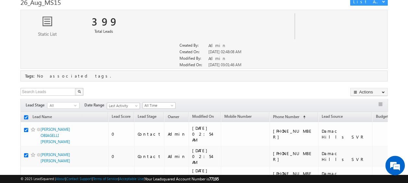
checkbox input "true"
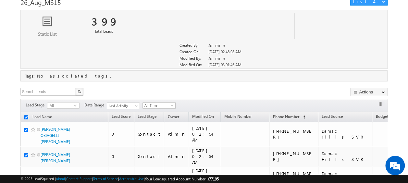
checkbox input "true"
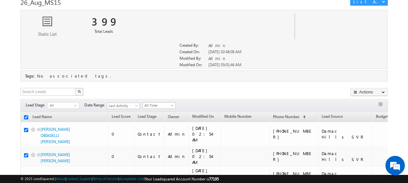
checkbox input "true"
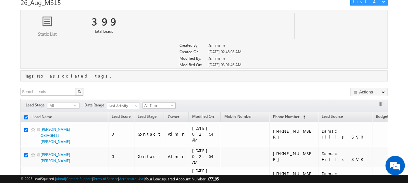
checkbox input "true"
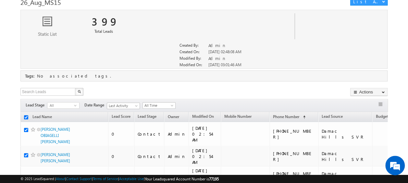
checkbox input "true"
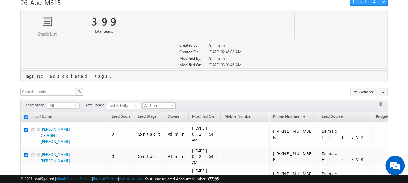
checkbox input "true"
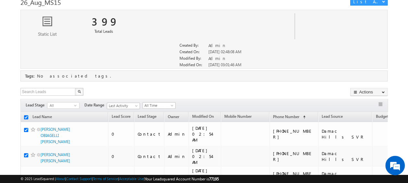
checkbox input "true"
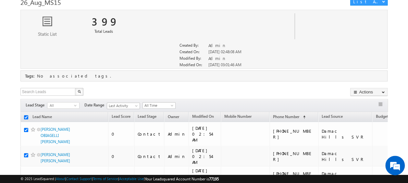
checkbox input "true"
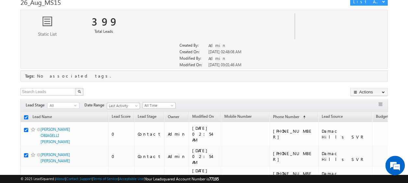
checkbox input "true"
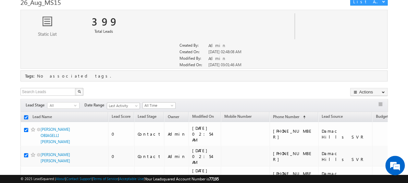
checkbox input "true"
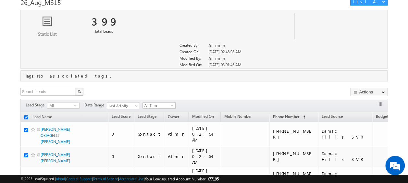
checkbox input "true"
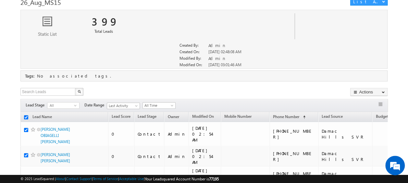
checkbox input "true"
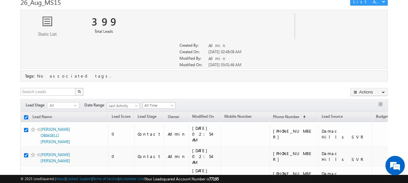
checkbox input "true"
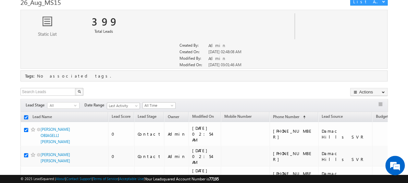
checkbox input "true"
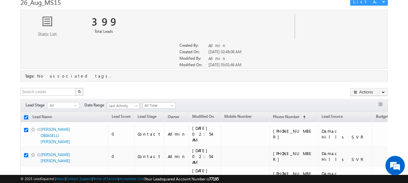
checkbox input "true"
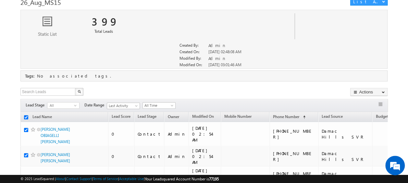
checkbox input "true"
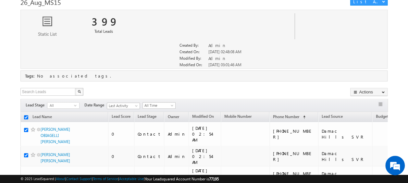
checkbox input "true"
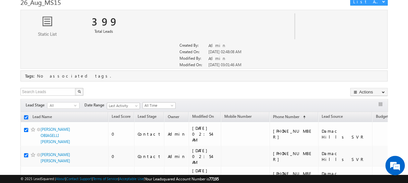
checkbox input "true"
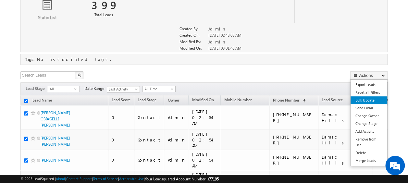
scroll to position [71, 0]
click at [368, 97] on link "Bulk Update" at bounding box center [368, 100] width 37 height 8
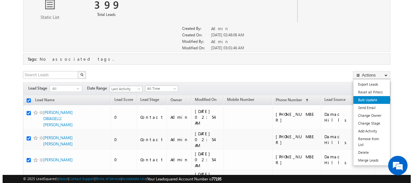
scroll to position [0, 0]
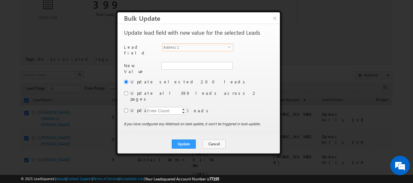
click at [230, 48] on span "select" at bounding box center [230, 46] width 5 height 3
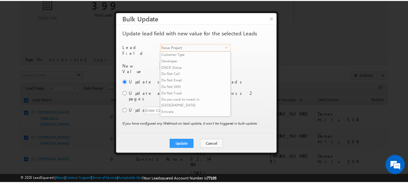
scroll to position [98, 0]
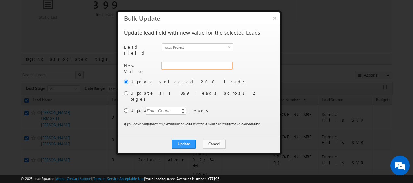
click at [209, 66] on input "Focus Project" at bounding box center [196, 66] width 71 height 8
click at [126, 91] on input "radio" at bounding box center [126, 93] width 4 height 4
click at [185, 139] on button "Update" at bounding box center [184, 143] width 24 height 9
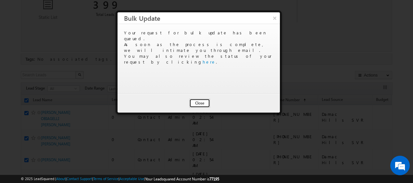
click at [199, 101] on button "Close" at bounding box center [199, 103] width 21 height 9
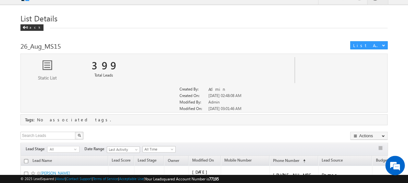
scroll to position [8, 0]
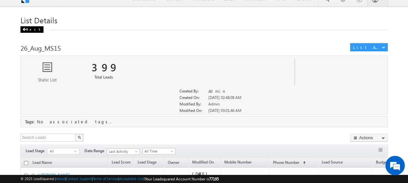
click at [25, 28] on span at bounding box center [24, 29] width 4 height 3
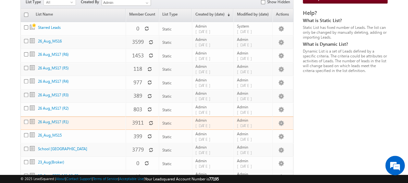
scroll to position [90, 0]
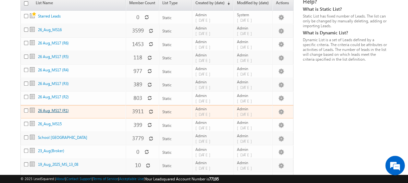
click at [52, 108] on link "26 Aug_MS17 (R1)" at bounding box center [53, 110] width 31 height 5
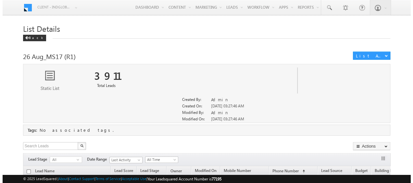
scroll to position [25, 0]
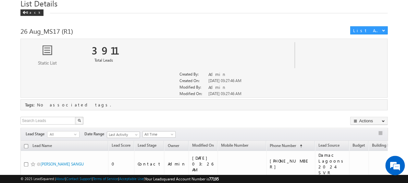
click at [25, 145] on input "checkbox" at bounding box center [26, 146] width 4 height 4
checkbox input "true"
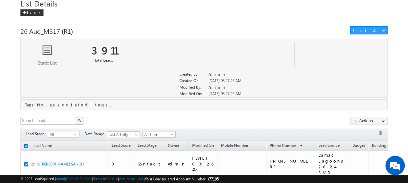
checkbox input "true"
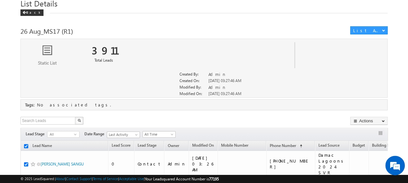
checkbox input "true"
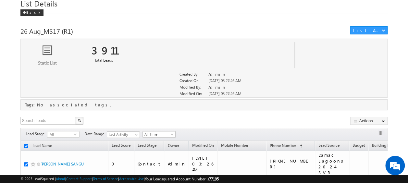
checkbox input "true"
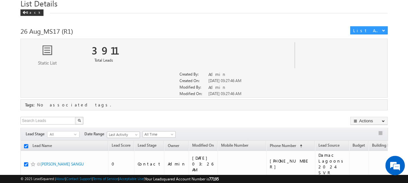
checkbox input "true"
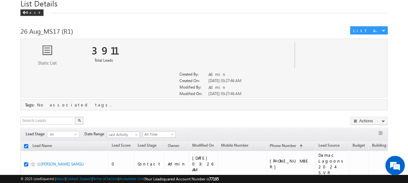
checkbox input "true"
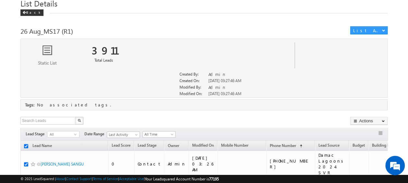
checkbox input "true"
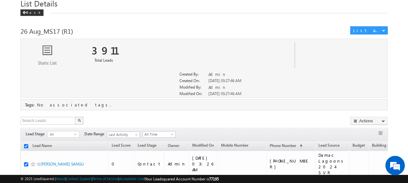
checkbox input "true"
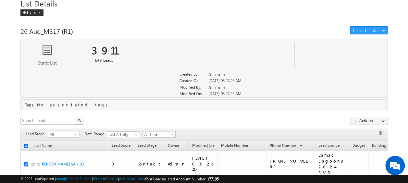
checkbox input "true"
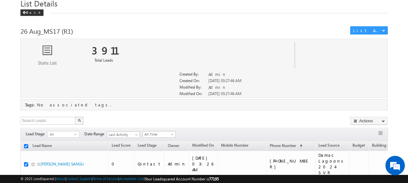
checkbox input "true"
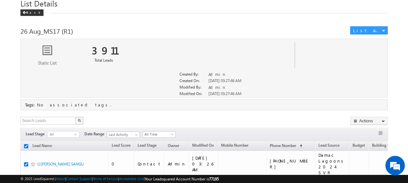
checkbox input "true"
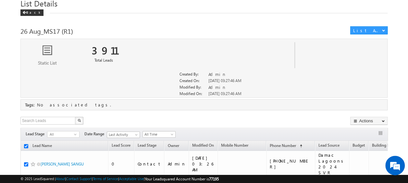
checkbox input "true"
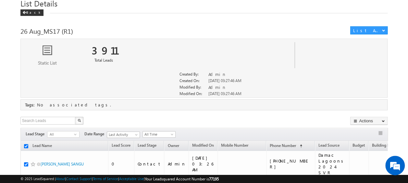
checkbox input "true"
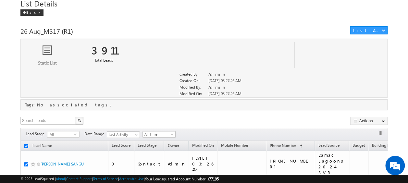
checkbox input "true"
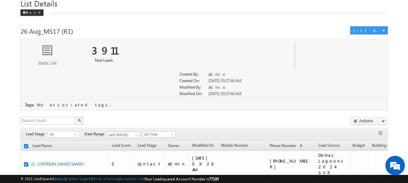
checkbox input "true"
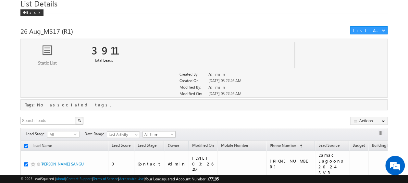
checkbox input "true"
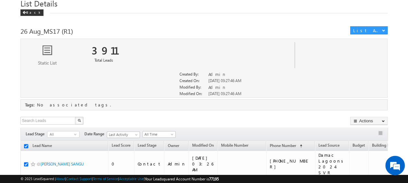
checkbox input "true"
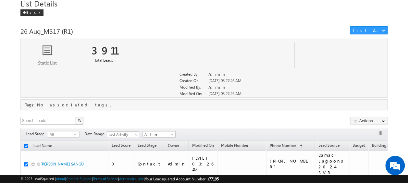
checkbox input "true"
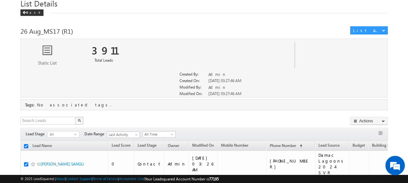
checkbox input "true"
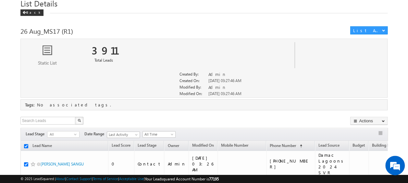
checkbox input "true"
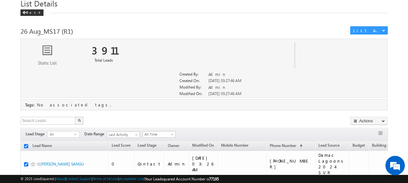
checkbox input "true"
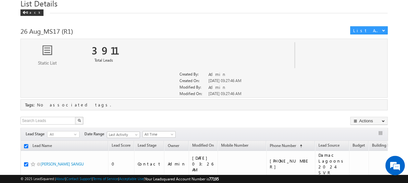
checkbox input "true"
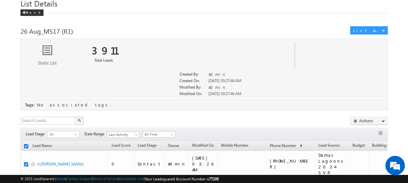
checkbox input "true"
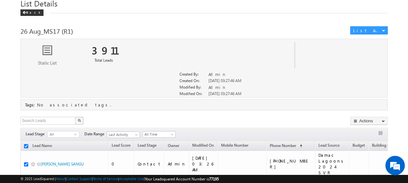
checkbox input "true"
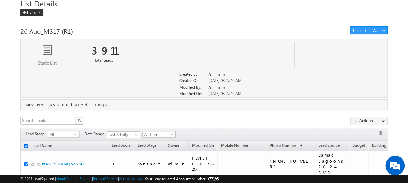
checkbox input "true"
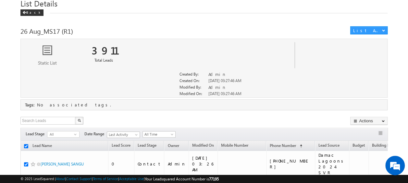
checkbox input "true"
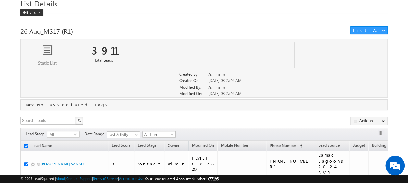
checkbox input "true"
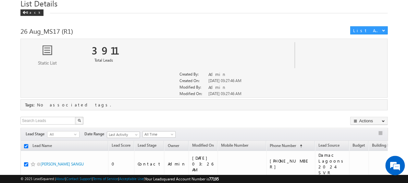
checkbox input "true"
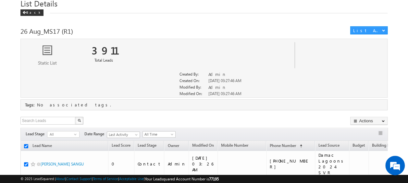
checkbox input "true"
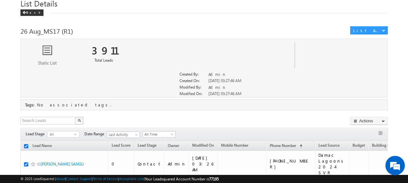
checkbox input "true"
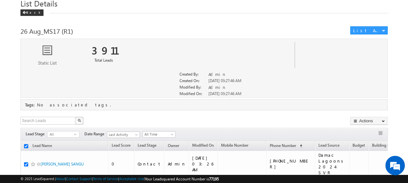
checkbox input "true"
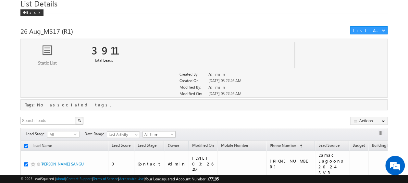
checkbox input "true"
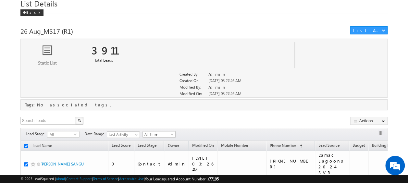
checkbox input "true"
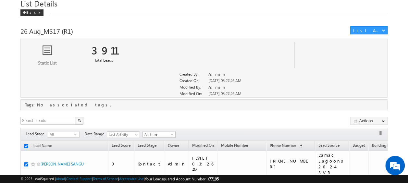
checkbox input "true"
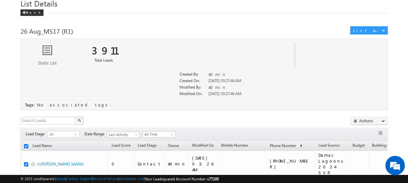
checkbox input "true"
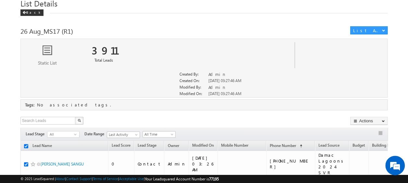
checkbox input "true"
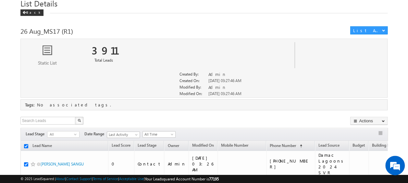
checkbox input "true"
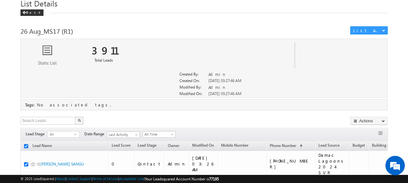
checkbox input "true"
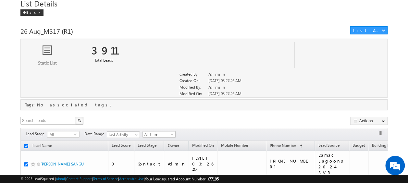
checkbox input "true"
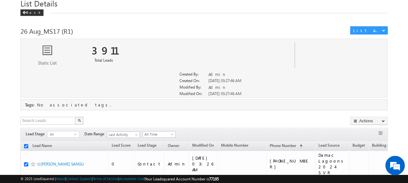
checkbox input "true"
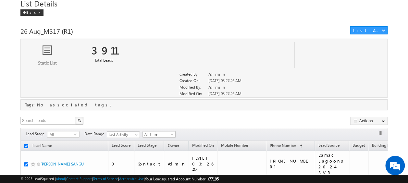
checkbox input "true"
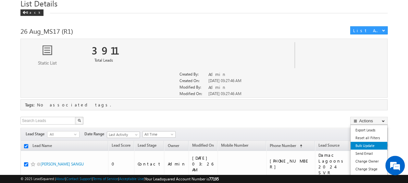
click at [361, 143] on link "Bulk Update" at bounding box center [368, 146] width 37 height 8
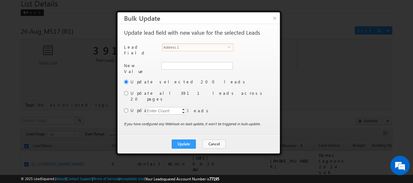
click at [230, 45] on span "select" at bounding box center [230, 46] width 5 height 3
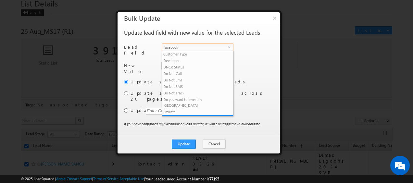
scroll to position [98, 0]
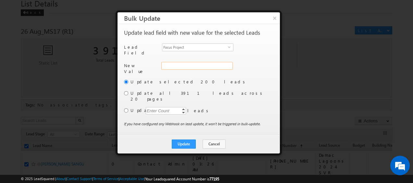
click at [217, 63] on input "Focus Project" at bounding box center [196, 66] width 71 height 8
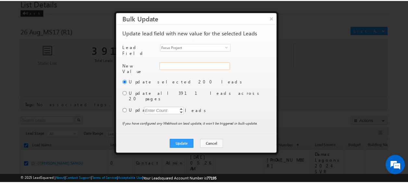
scroll to position [0, 0]
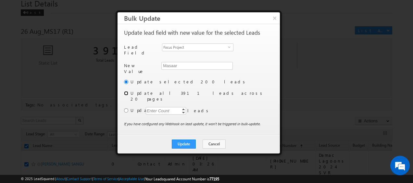
click at [125, 91] on input "radio" at bounding box center [126, 93] width 4 height 4
click at [186, 139] on button "Update" at bounding box center [184, 143] width 24 height 9
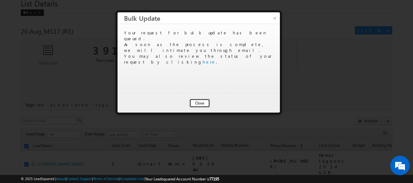
click at [199, 104] on button "Close" at bounding box center [199, 103] width 21 height 9
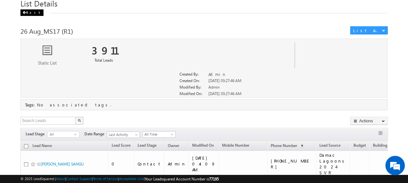
click at [28, 12] on div "Back" at bounding box center [31, 12] width 23 height 6
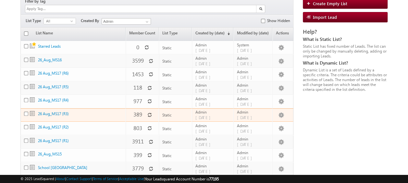
scroll to position [62, 0]
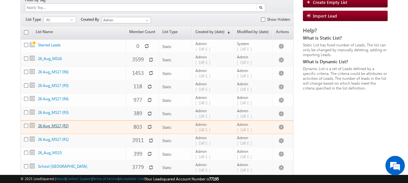
click at [51, 123] on link "26 Aug_MS17 (R2)" at bounding box center [53, 125] width 31 height 5
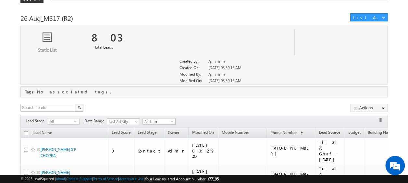
scroll to position [38, 0]
click at [25, 132] on input "checkbox" at bounding box center [26, 134] width 4 height 4
checkbox input "true"
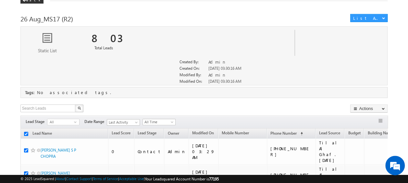
checkbox input "true"
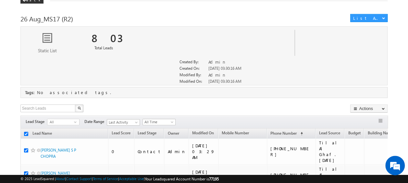
checkbox input "true"
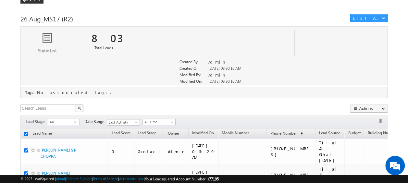
checkbox input "true"
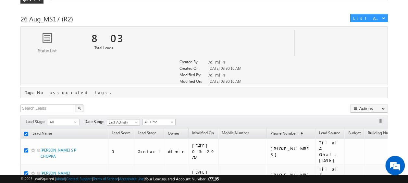
checkbox input "true"
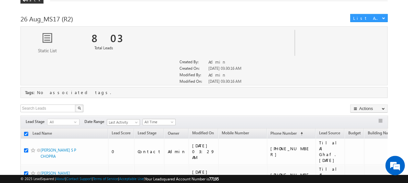
checkbox input "true"
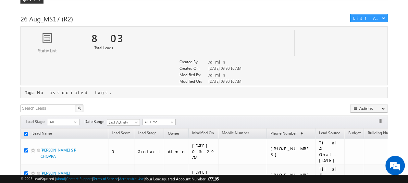
checkbox input "true"
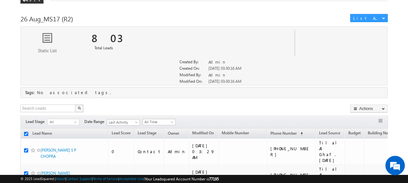
checkbox input "true"
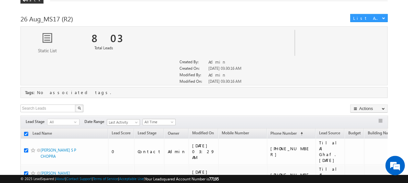
checkbox input "true"
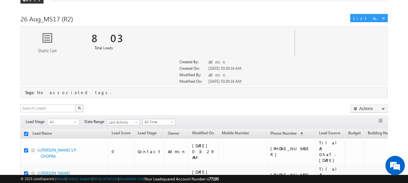
checkbox input "true"
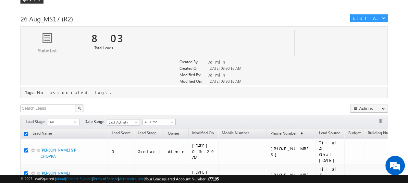
checkbox input "true"
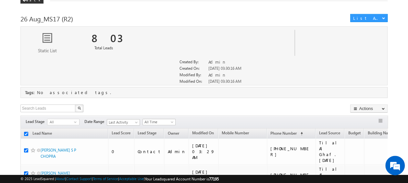
checkbox input "true"
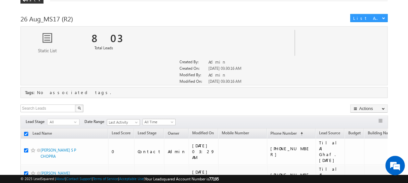
checkbox input "true"
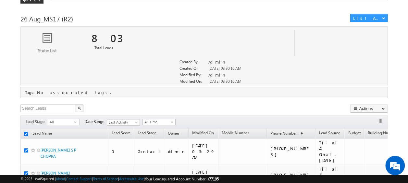
checkbox input "true"
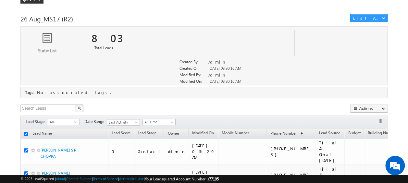
checkbox input "true"
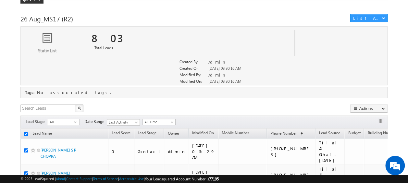
checkbox input "true"
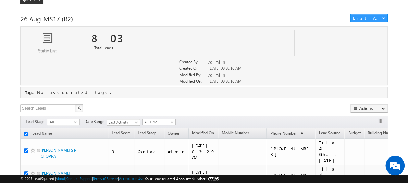
checkbox input "true"
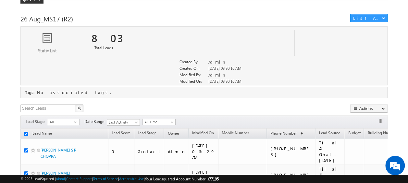
checkbox input "true"
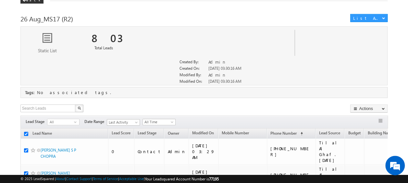
checkbox input "true"
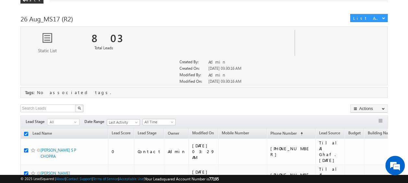
checkbox input "true"
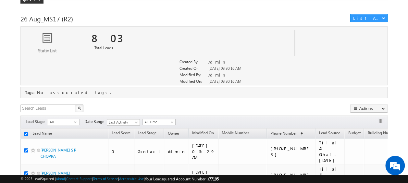
checkbox input "true"
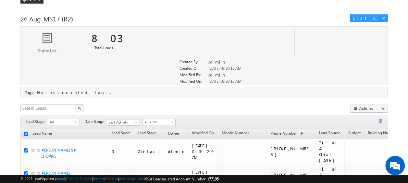
checkbox input "true"
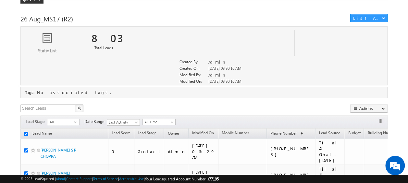
checkbox input "true"
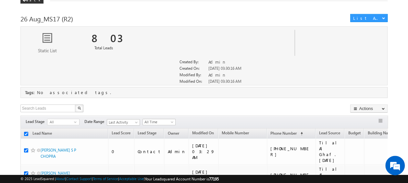
checkbox input "true"
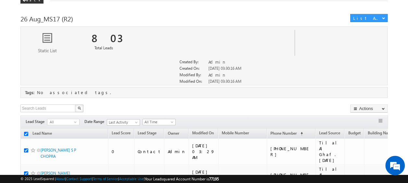
checkbox input "true"
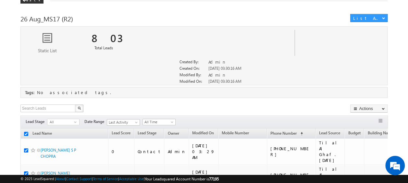
checkbox input "true"
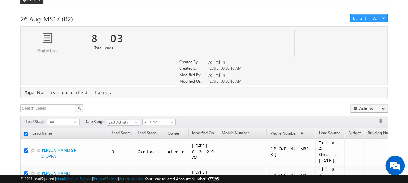
checkbox input "true"
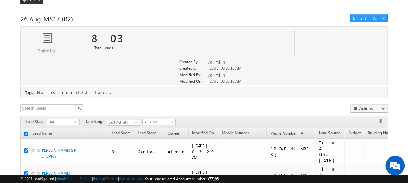
checkbox input "true"
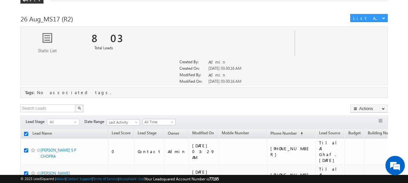
checkbox input "true"
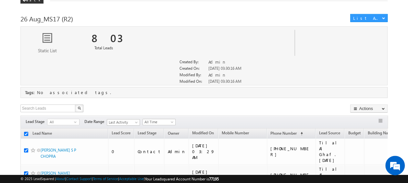
checkbox input "true"
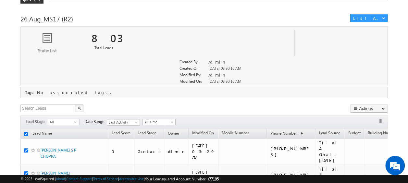
checkbox input "true"
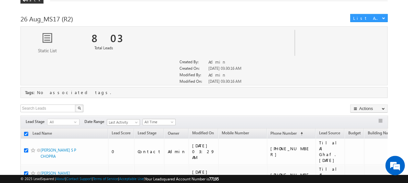
checkbox input "true"
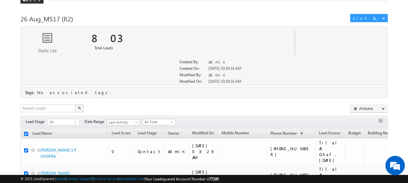
checkbox input "true"
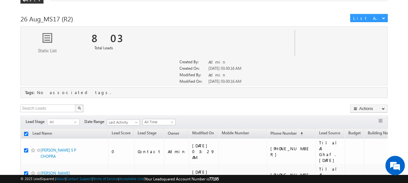
checkbox input "true"
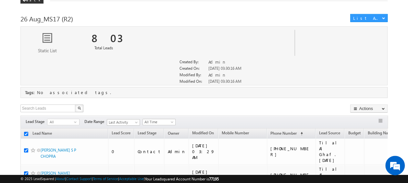
checkbox input "true"
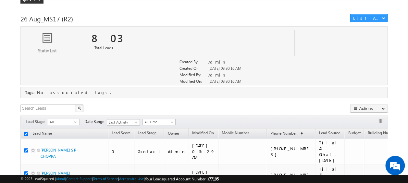
checkbox input "true"
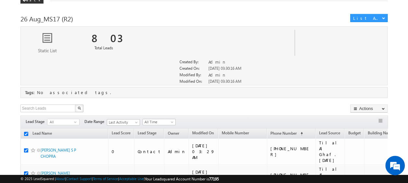
checkbox input "true"
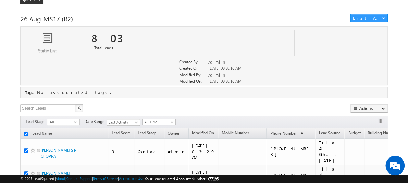
checkbox input "true"
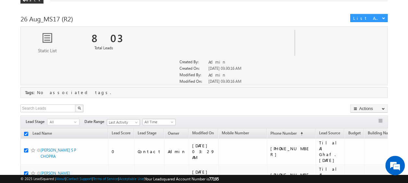
checkbox input "true"
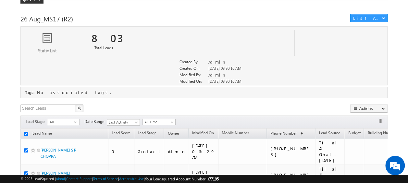
checkbox input "true"
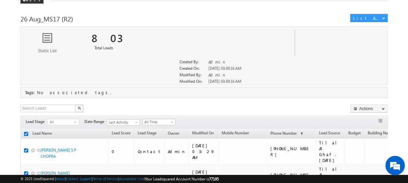
checkbox input "true"
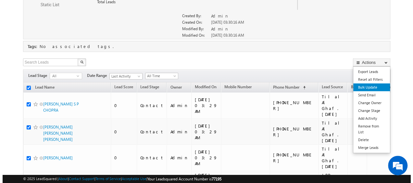
scroll to position [0, 0]
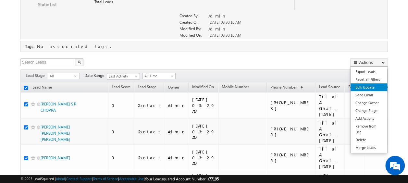
click at [366, 88] on link "Bulk Update" at bounding box center [368, 87] width 37 height 8
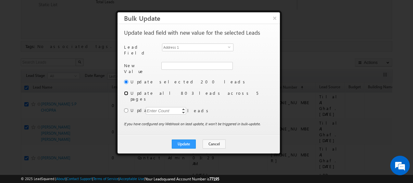
click at [127, 91] on input "radio" at bounding box center [126, 93] width 4 height 4
click at [221, 48] on span "Address 1" at bounding box center [195, 47] width 66 height 7
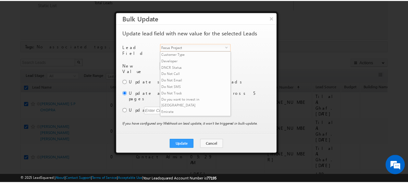
scroll to position [98, 0]
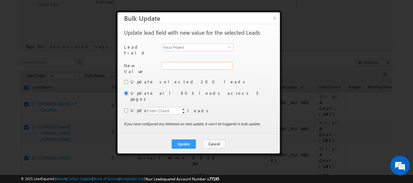
click at [211, 66] on input "Focus Project" at bounding box center [196, 66] width 71 height 8
click at [182, 139] on button "Update" at bounding box center [184, 143] width 24 height 9
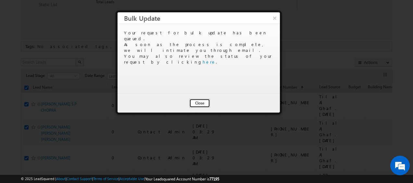
click at [200, 99] on button "Close" at bounding box center [199, 103] width 21 height 9
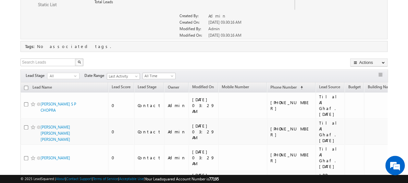
scroll to position [0, 0]
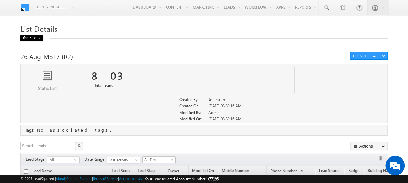
click at [26, 36] on div "Back" at bounding box center [31, 38] width 23 height 6
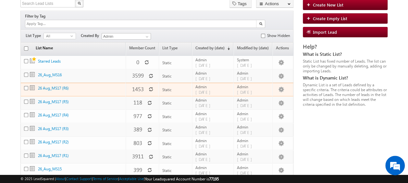
scroll to position [47, 0]
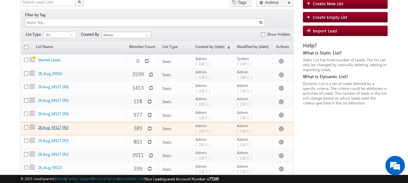
click at [51, 125] on link "26 Aug_MS17 (R3)" at bounding box center [53, 127] width 31 height 5
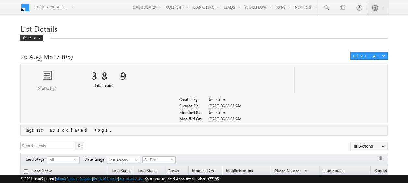
scroll to position [35, 0]
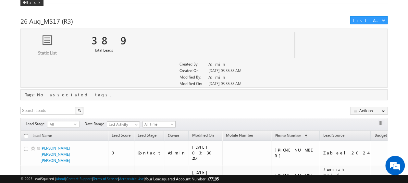
click at [25, 134] on input "checkbox" at bounding box center [26, 136] width 4 height 4
checkbox input "true"
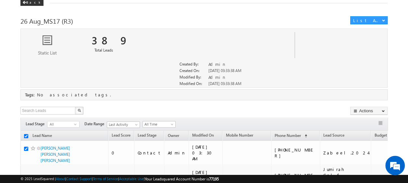
checkbox input "true"
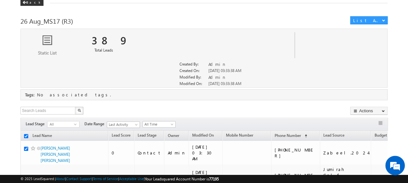
checkbox input "true"
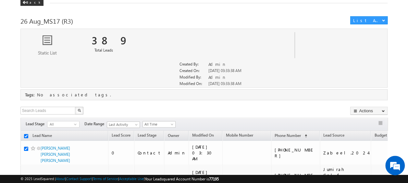
checkbox input "true"
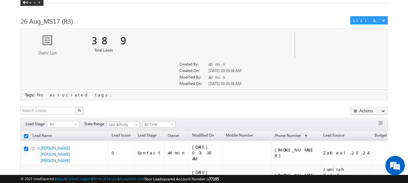
checkbox input "true"
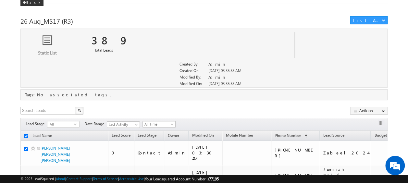
checkbox input "true"
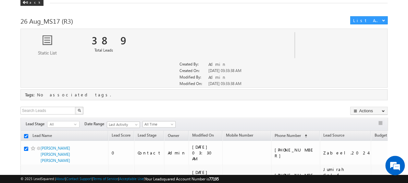
checkbox input "true"
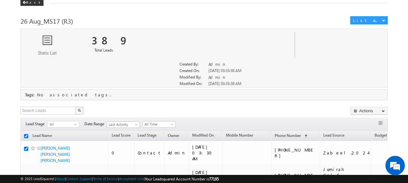
checkbox input "true"
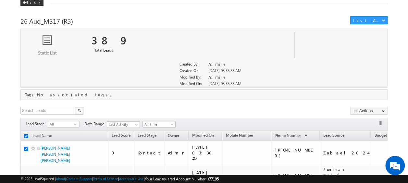
checkbox input "true"
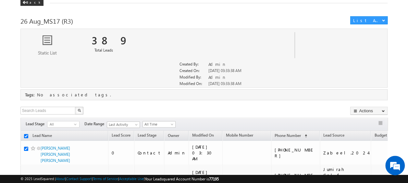
checkbox input "true"
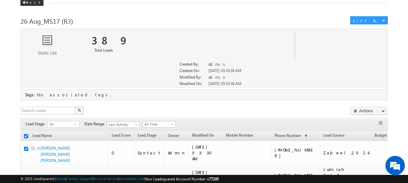
checkbox input "true"
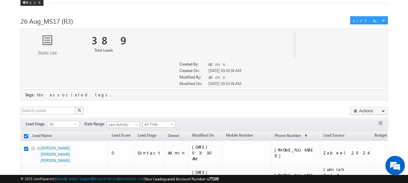
checkbox input "true"
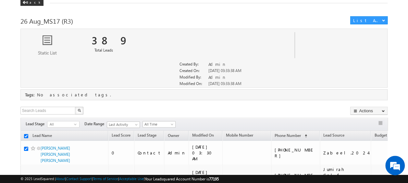
checkbox input "true"
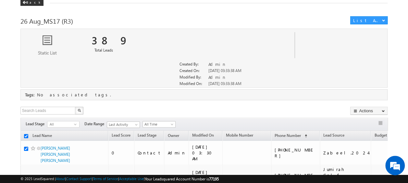
checkbox input "true"
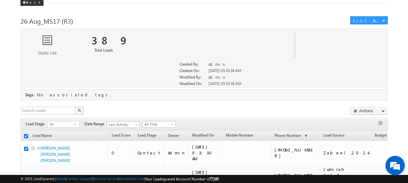
checkbox input "true"
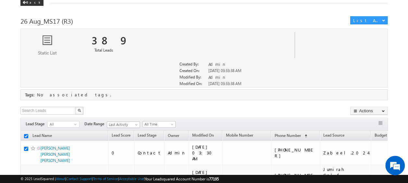
checkbox input "true"
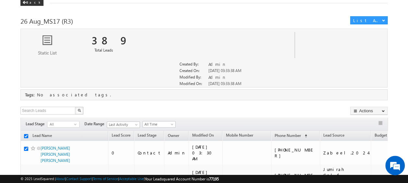
checkbox input "true"
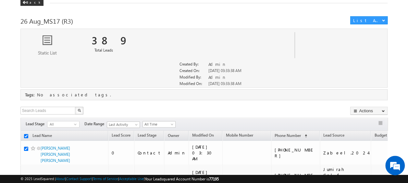
checkbox input "true"
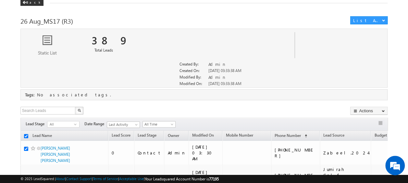
checkbox input "true"
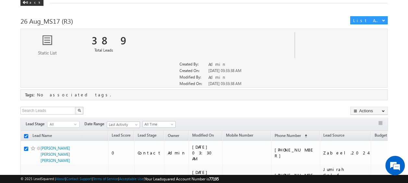
checkbox input "true"
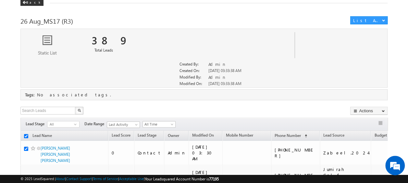
checkbox input "true"
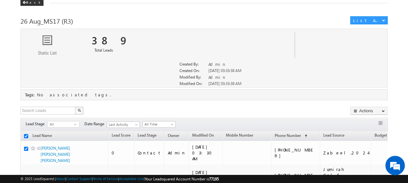
checkbox input "true"
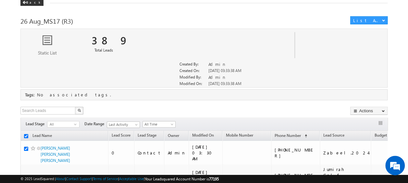
checkbox input "true"
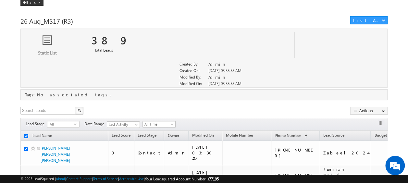
checkbox input "true"
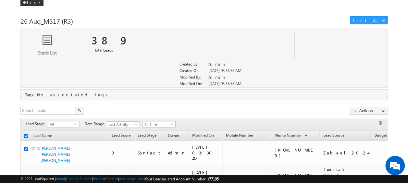
checkbox input "true"
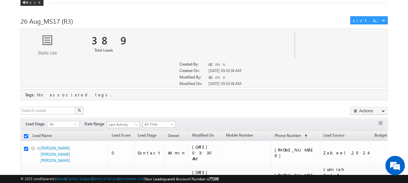
checkbox input "true"
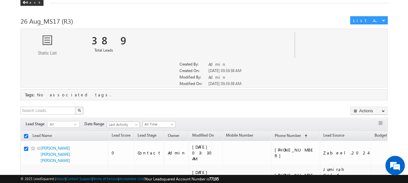
checkbox input "true"
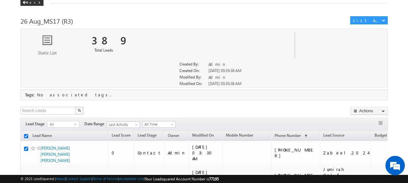
checkbox input "true"
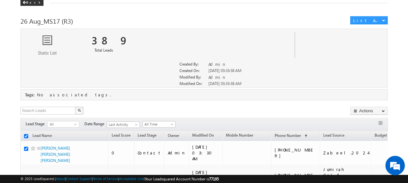
checkbox input "true"
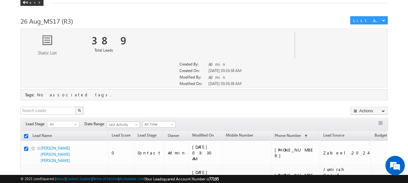
checkbox input "true"
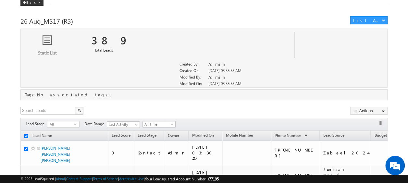
checkbox input "true"
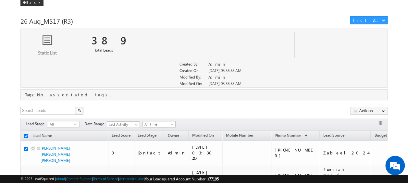
checkbox input "true"
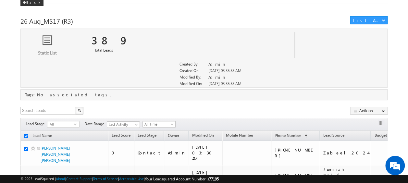
checkbox input "true"
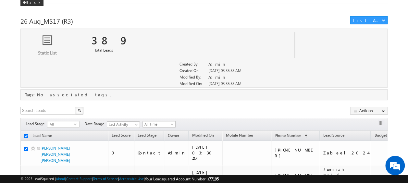
checkbox input "true"
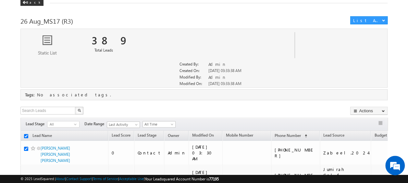
checkbox input "true"
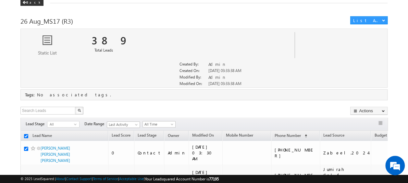
checkbox input "true"
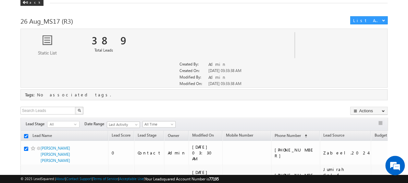
checkbox input "true"
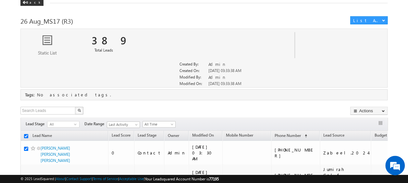
checkbox input "true"
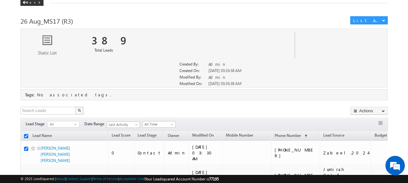
checkbox input "true"
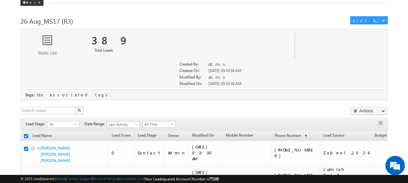
checkbox input "true"
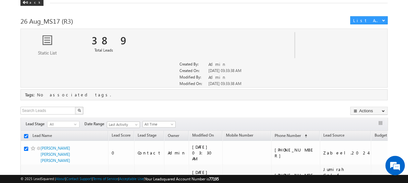
checkbox input "true"
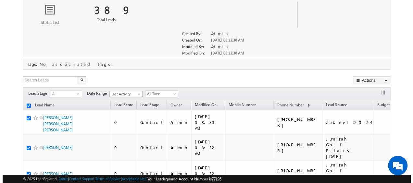
scroll to position [66, 0]
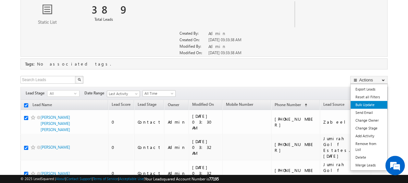
click at [368, 103] on link "Bulk Update" at bounding box center [368, 105] width 37 height 8
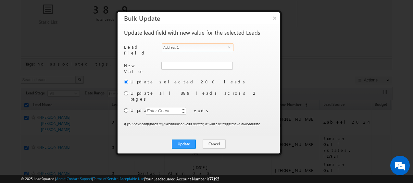
click at [230, 48] on span "select" at bounding box center [230, 49] width 5 height 11
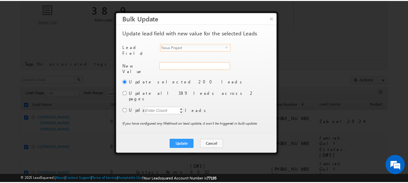
scroll to position [0, 0]
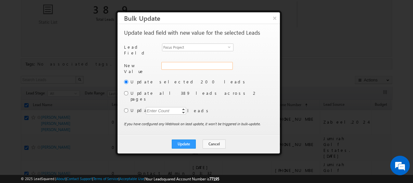
click at [223, 62] on input "Focus Project" at bounding box center [196, 66] width 71 height 8
click at [125, 91] on input "radio" at bounding box center [126, 93] width 4 height 4
click at [180, 139] on button "Update" at bounding box center [184, 143] width 24 height 9
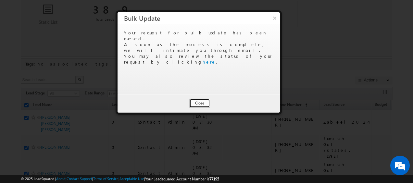
click at [199, 101] on button "Close" at bounding box center [199, 103] width 21 height 9
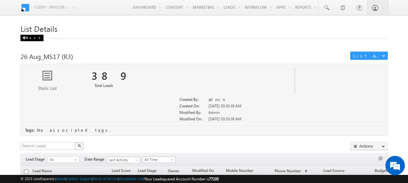
click at [26, 37] on div "Back" at bounding box center [31, 38] width 23 height 6
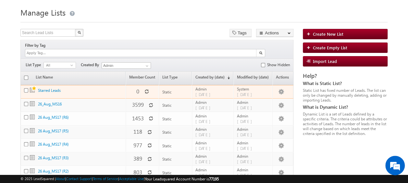
scroll to position [18, 0]
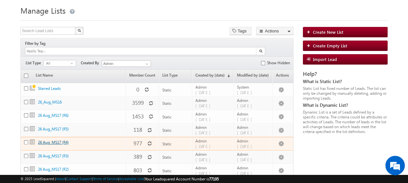
click at [49, 140] on link "26 Aug_MS17 (R4)" at bounding box center [53, 142] width 31 height 5
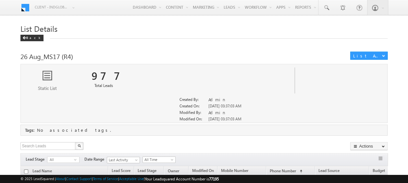
scroll to position [20, 0]
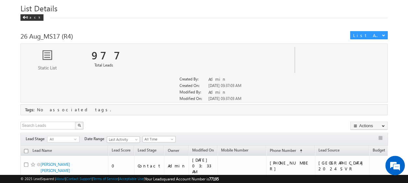
click at [25, 150] on input "checkbox" at bounding box center [26, 151] width 4 height 4
checkbox input "true"
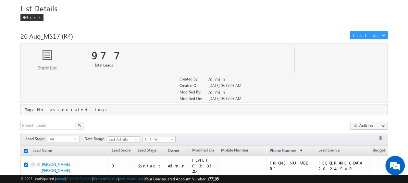
checkbox input "true"
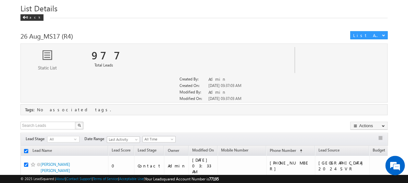
checkbox input "true"
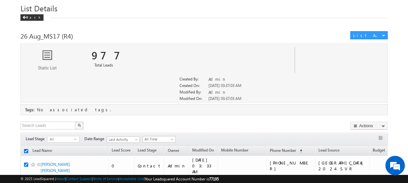
checkbox input "true"
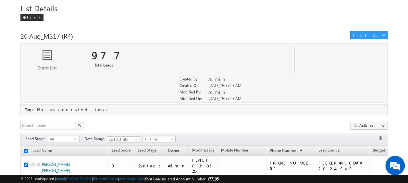
checkbox input "true"
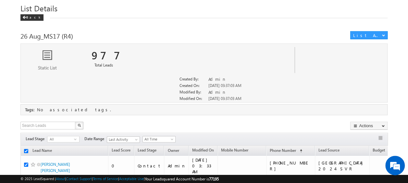
checkbox input "true"
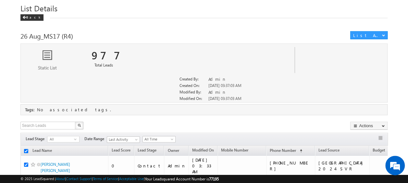
checkbox input "true"
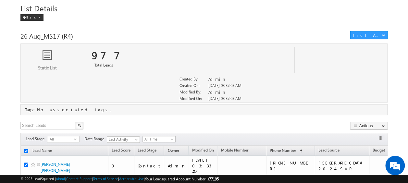
checkbox input "true"
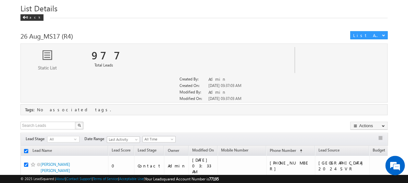
checkbox input "true"
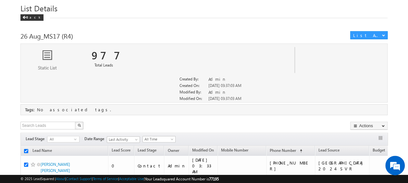
checkbox input "true"
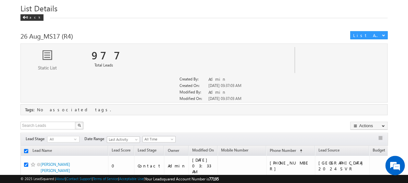
checkbox input "true"
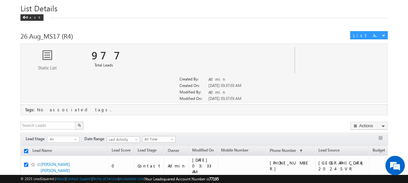
checkbox input "true"
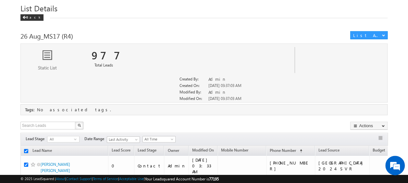
checkbox input "true"
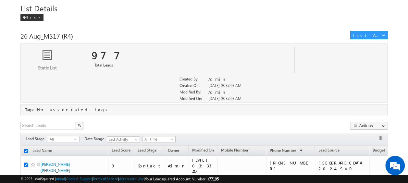
checkbox input "true"
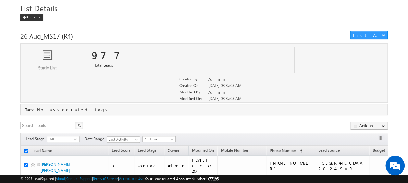
checkbox input "true"
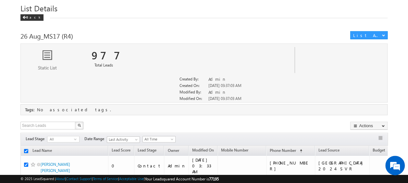
checkbox input "true"
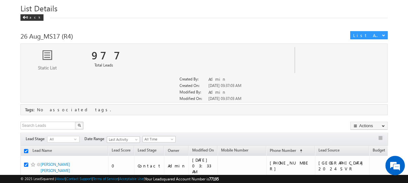
checkbox input "true"
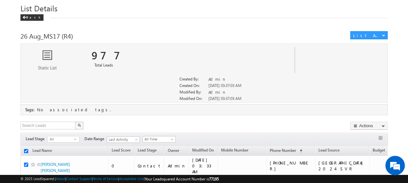
checkbox input "true"
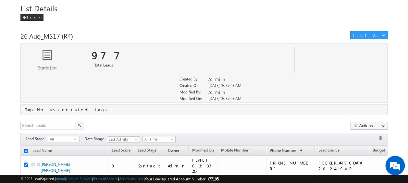
checkbox input "true"
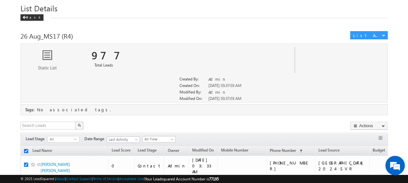
checkbox input "true"
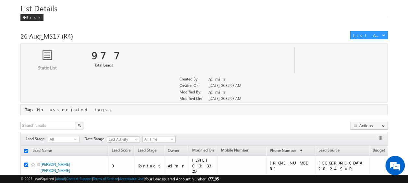
checkbox input "true"
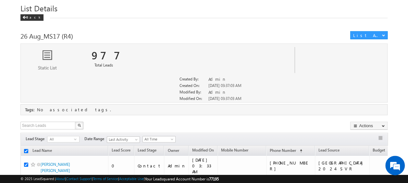
checkbox input "true"
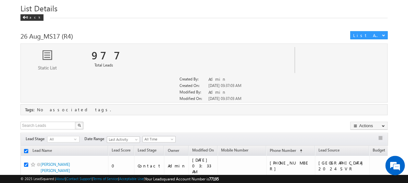
checkbox input "true"
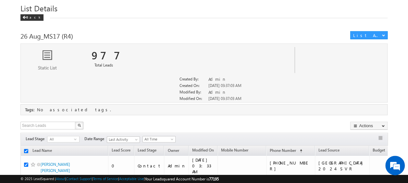
checkbox input "true"
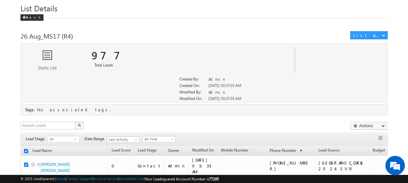
checkbox input "true"
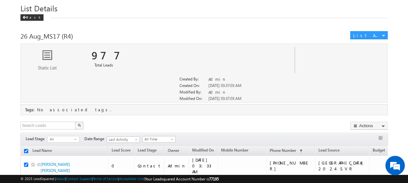
checkbox input "true"
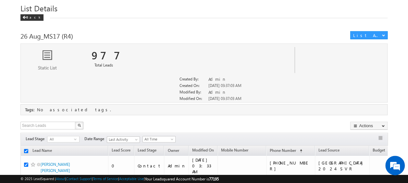
checkbox input "true"
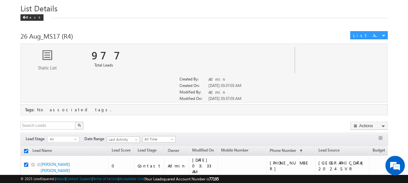
checkbox input "true"
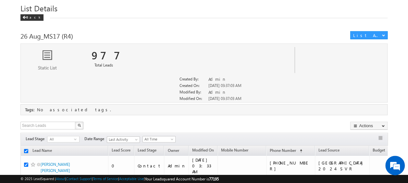
checkbox input "true"
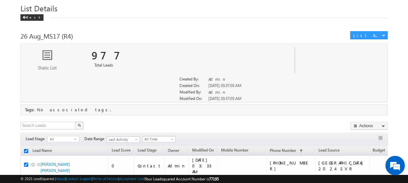
checkbox input "true"
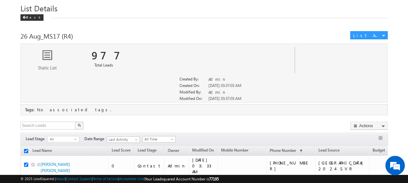
checkbox input "true"
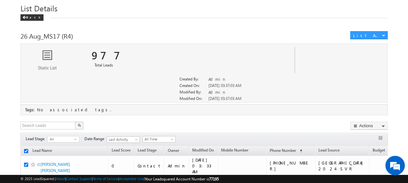
checkbox input "true"
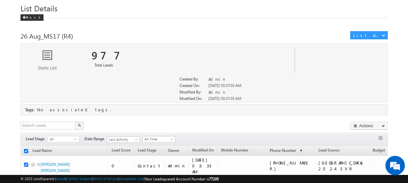
checkbox input "true"
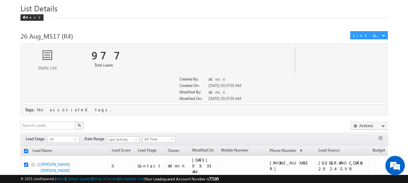
checkbox input "true"
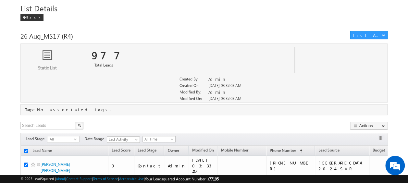
checkbox input "true"
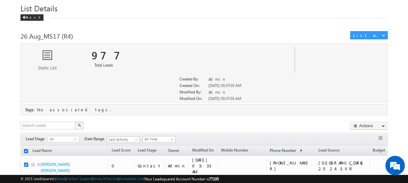
checkbox input "true"
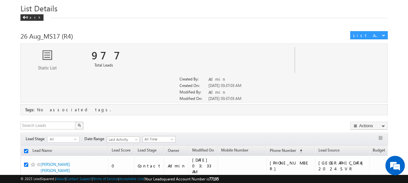
checkbox input "true"
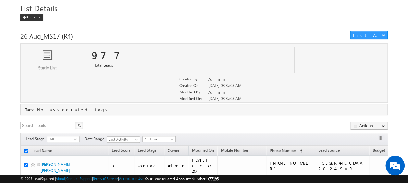
checkbox input "true"
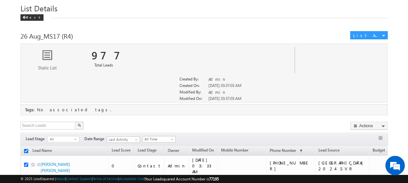
checkbox input "true"
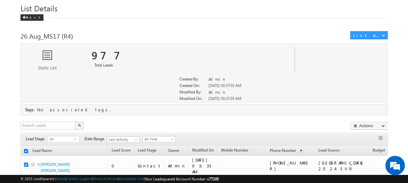
checkbox input "true"
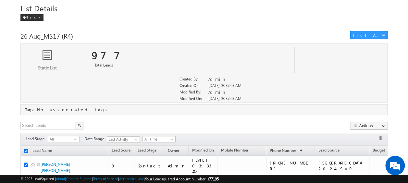
checkbox input "true"
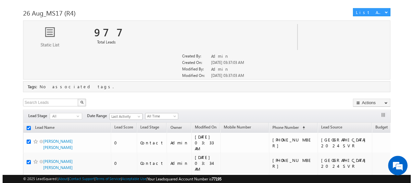
scroll to position [44, 0]
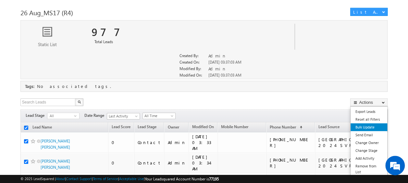
click at [363, 124] on link "Bulk Update" at bounding box center [368, 127] width 37 height 8
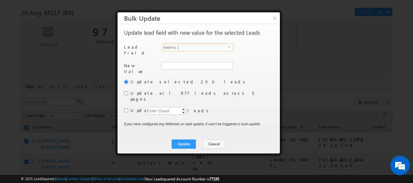
click at [229, 48] on span "select" at bounding box center [230, 46] width 5 height 3
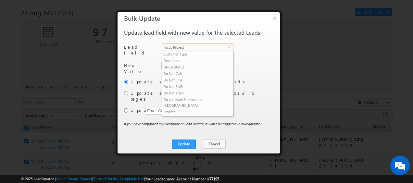
scroll to position [98, 0]
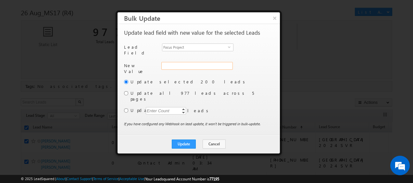
click at [216, 62] on input "Focus Project" at bounding box center [196, 66] width 71 height 8
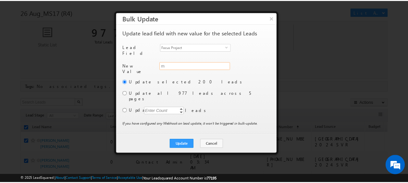
scroll to position [0, 0]
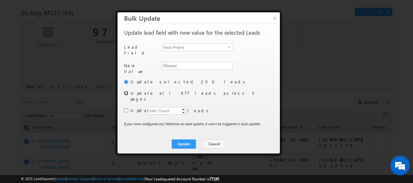
click at [126, 91] on input "radio" at bounding box center [126, 93] width 4 height 4
click at [190, 139] on button "Update" at bounding box center [184, 143] width 24 height 9
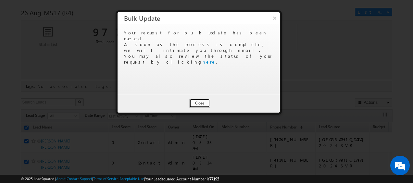
click at [201, 103] on button "Close" at bounding box center [199, 103] width 21 height 9
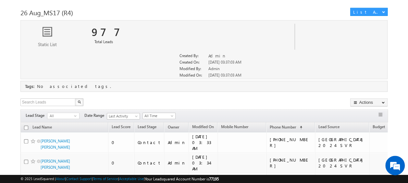
scroll to position [24, 0]
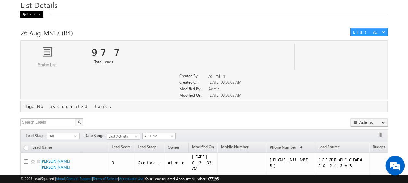
click at [27, 12] on div "Back" at bounding box center [31, 14] width 23 height 6
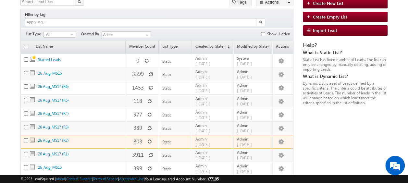
scroll to position [47, 0]
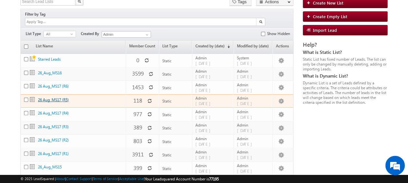
click at [54, 97] on link "26 Aug_MS17 (R5)" at bounding box center [53, 99] width 31 height 5
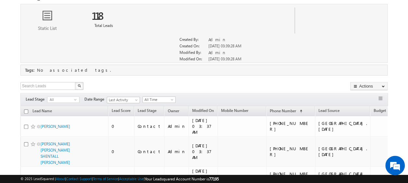
scroll to position [61, 0]
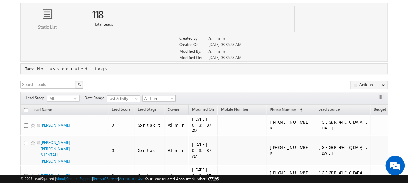
click at [26, 108] on input "checkbox" at bounding box center [26, 110] width 4 height 4
checkbox input "true"
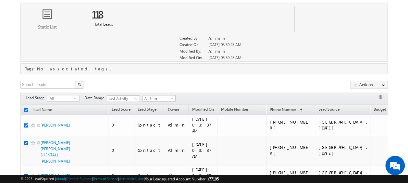
checkbox input "true"
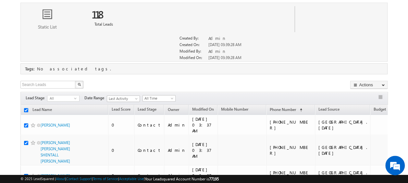
checkbox input "true"
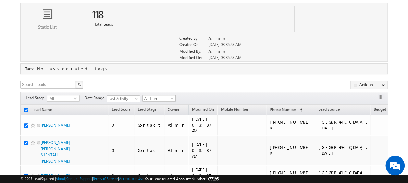
checkbox input "true"
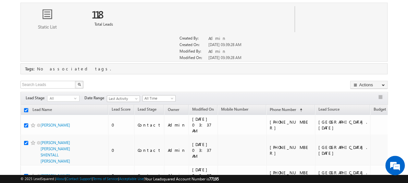
checkbox input "true"
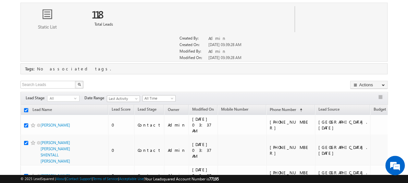
checkbox input "true"
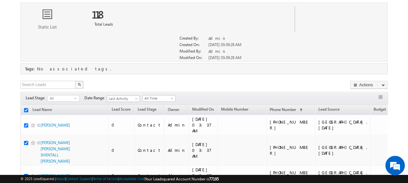
checkbox input "true"
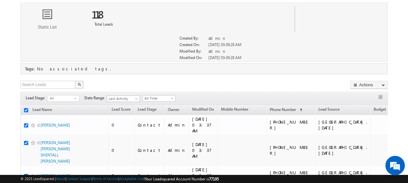
checkbox input "true"
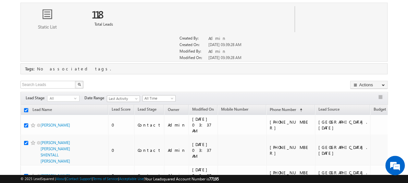
checkbox input "true"
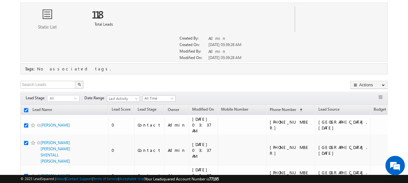
checkbox input "true"
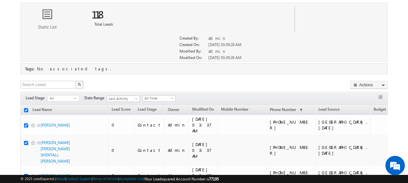
checkbox input "true"
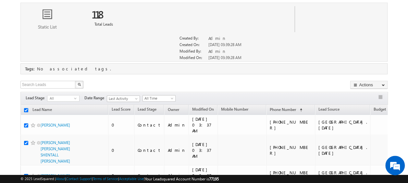
checkbox input "true"
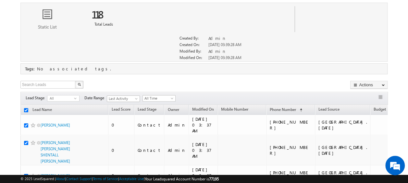
checkbox input "true"
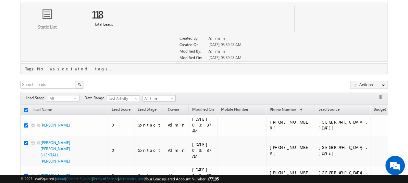
checkbox input "true"
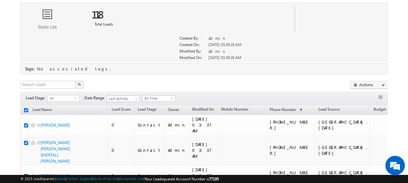
checkbox input "true"
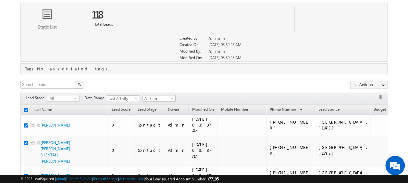
checkbox input "true"
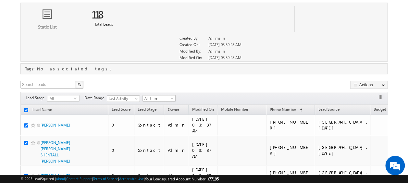
checkbox input "true"
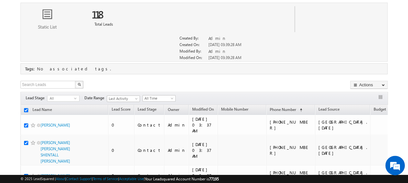
checkbox input "true"
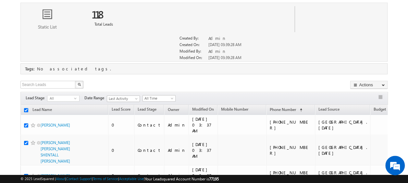
checkbox input "true"
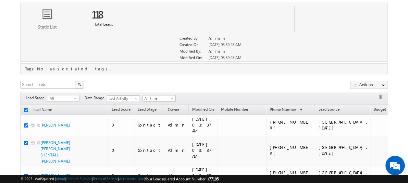
checkbox input "true"
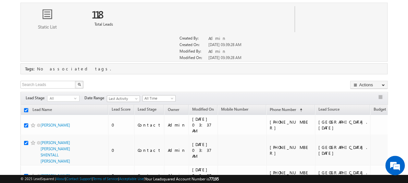
checkbox input "true"
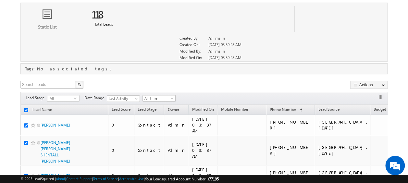
checkbox input "true"
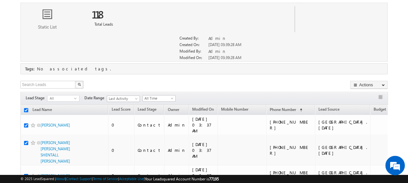
checkbox input "true"
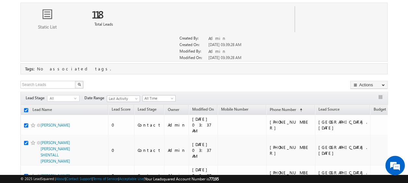
checkbox input "true"
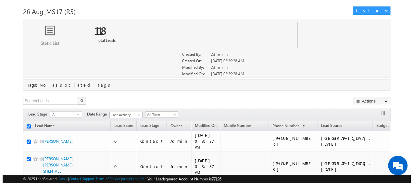
scroll to position [46, 0]
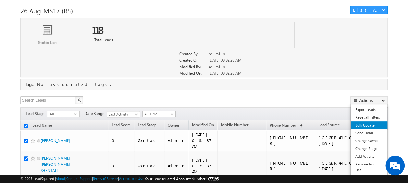
click at [364, 123] on link "Bulk Update" at bounding box center [368, 125] width 37 height 8
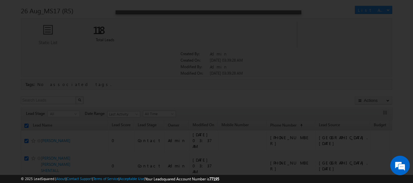
scroll to position [0, 0]
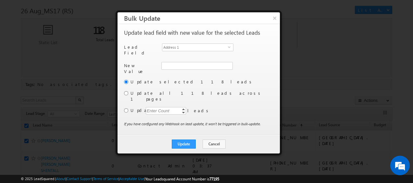
click at [123, 91] on div "Another user is the owner of this account. Update lead field with new value for…" at bounding box center [198, 79] width 162 height 111
click at [126, 91] on input "radio" at bounding box center [126, 93] width 4 height 4
radio input "true"
click at [189, 49] on span "Address 1" at bounding box center [195, 47] width 66 height 7
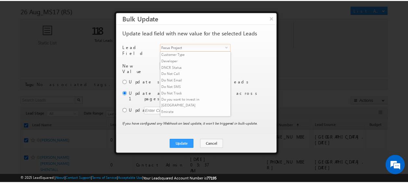
scroll to position [98, 0]
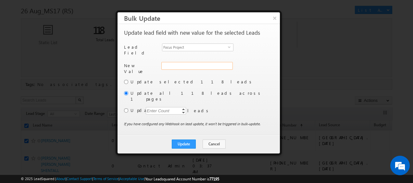
click at [194, 62] on input "Focus Project" at bounding box center [196, 66] width 71 height 8
type input "Masaar"
click at [184, 139] on button "Update" at bounding box center [184, 143] width 24 height 9
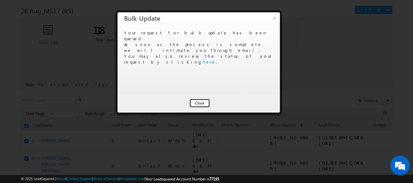
click at [200, 101] on button "Close" at bounding box center [199, 103] width 21 height 9
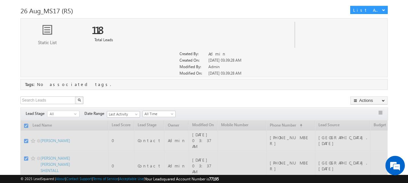
checkbox input "false"
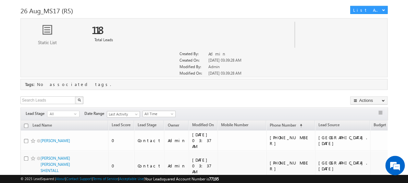
scroll to position [17, 0]
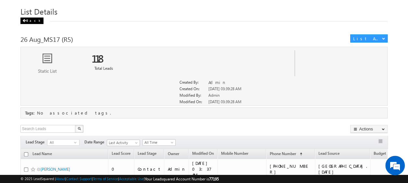
click at [32, 21] on div "Back" at bounding box center [31, 21] width 23 height 6
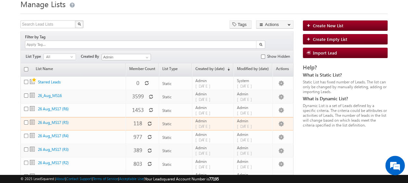
scroll to position [32, 0]
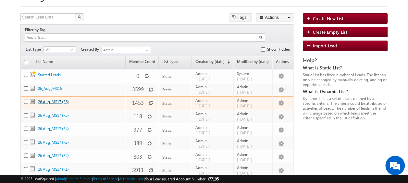
click at [54, 99] on link "26 Aug_MS17 (R6)" at bounding box center [53, 101] width 31 height 5
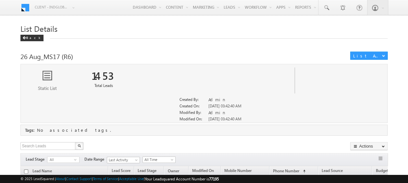
scroll to position [47, 0]
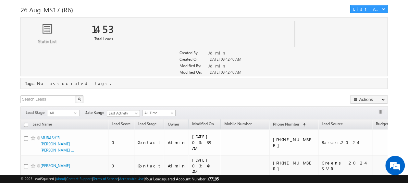
click at [27, 124] on input "checkbox" at bounding box center [26, 125] width 4 height 4
checkbox input "true"
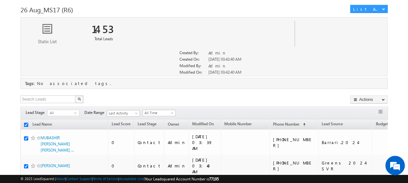
checkbox input "true"
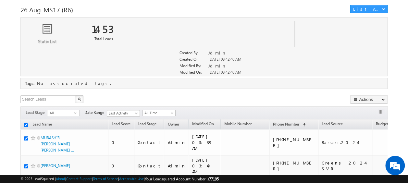
checkbox input "true"
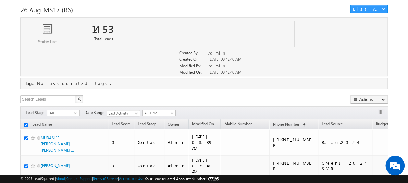
checkbox input "true"
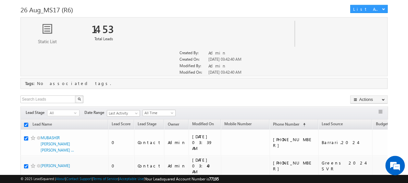
checkbox input "true"
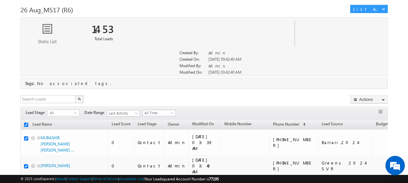
checkbox input "true"
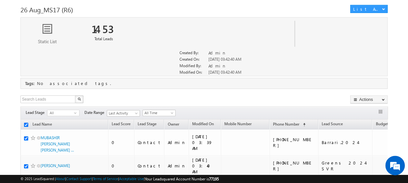
checkbox input "true"
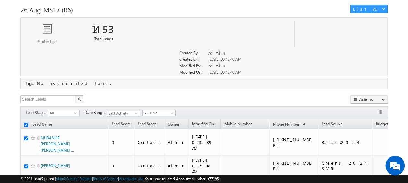
checkbox input "true"
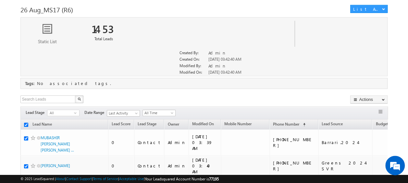
checkbox input "true"
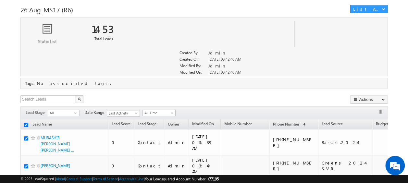
checkbox input "true"
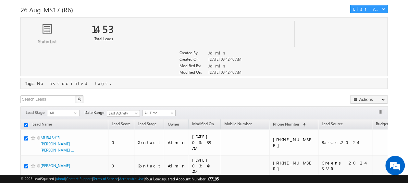
checkbox input "true"
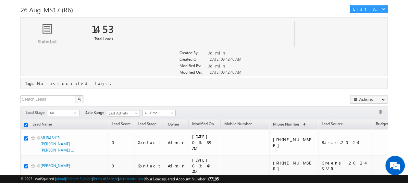
checkbox input "true"
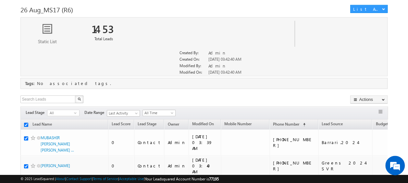
checkbox input "true"
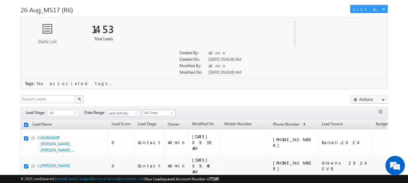
checkbox input "true"
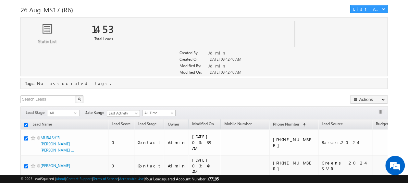
checkbox input "true"
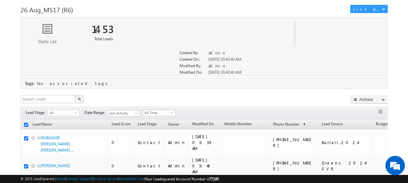
checkbox input "true"
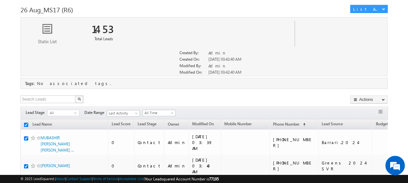
checkbox input "true"
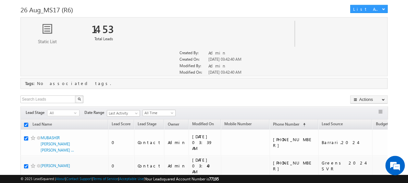
checkbox input "true"
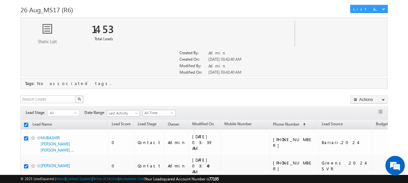
checkbox input "true"
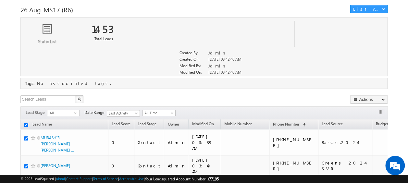
checkbox input "true"
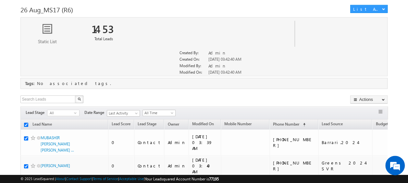
checkbox input "true"
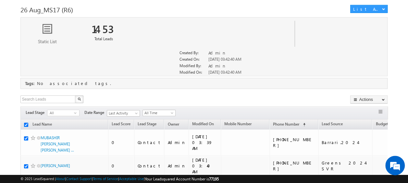
checkbox input "true"
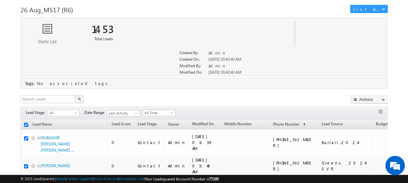
checkbox input "true"
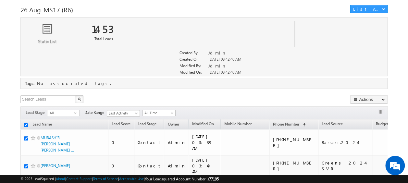
checkbox input "true"
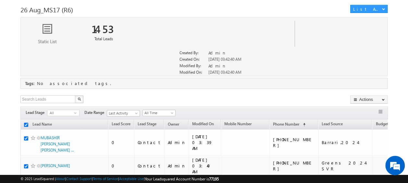
checkbox input "true"
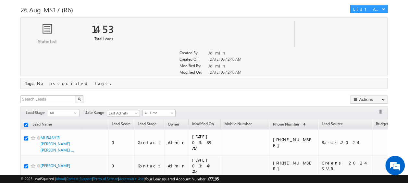
checkbox input "true"
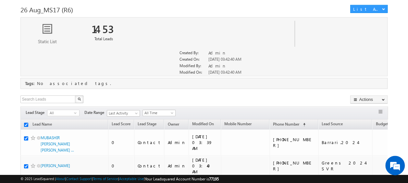
checkbox input "true"
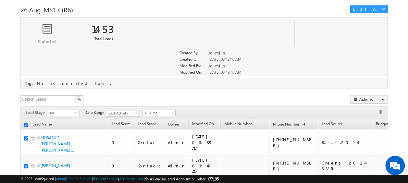
checkbox input "true"
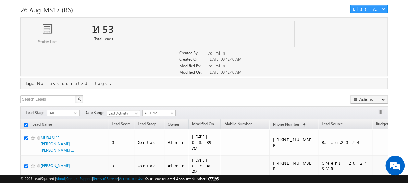
checkbox input "true"
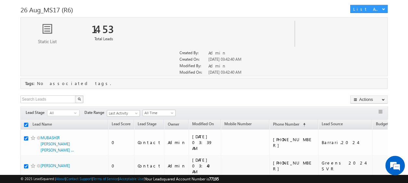
checkbox input "true"
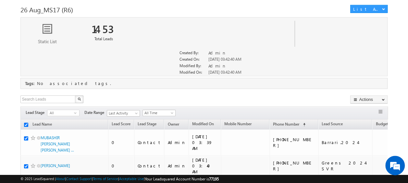
checkbox input "true"
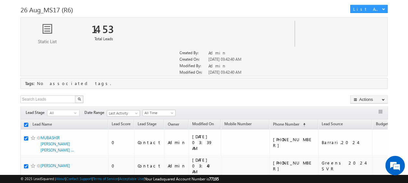
checkbox input "true"
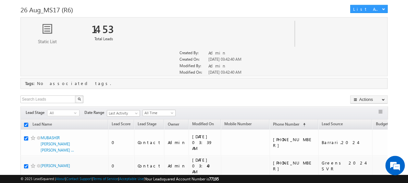
checkbox input "true"
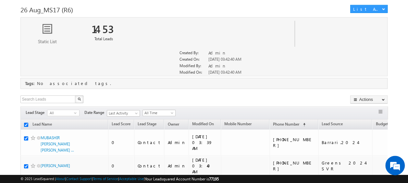
checkbox input "true"
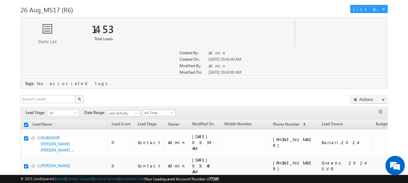
checkbox input "true"
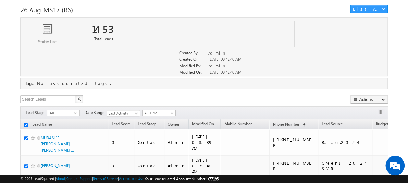
checkbox input "true"
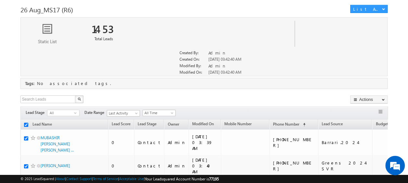
checkbox input "true"
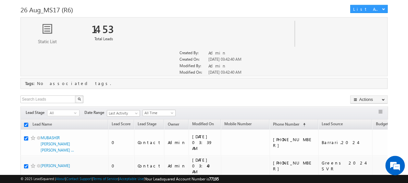
checkbox input "true"
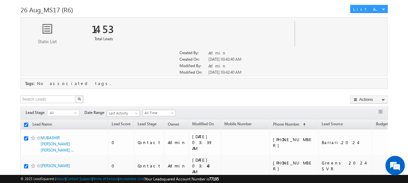
checkbox input "true"
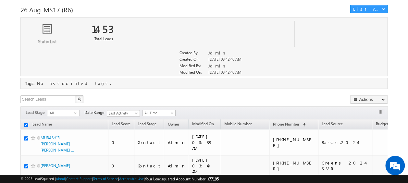
checkbox input "true"
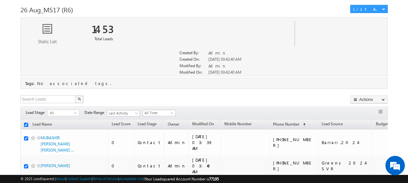
checkbox input "true"
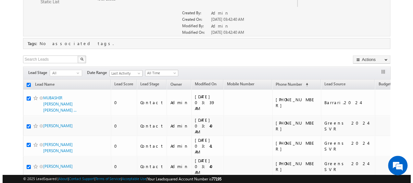
scroll to position [88, 0]
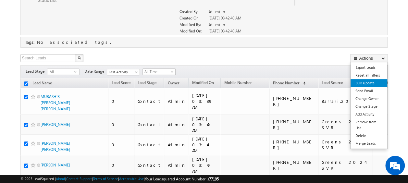
click at [364, 83] on link "Bulk Update" at bounding box center [368, 83] width 37 height 8
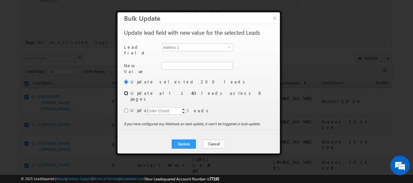
click at [126, 91] on input "radio" at bounding box center [126, 93] width 4 height 4
click at [229, 48] on span "select" at bounding box center [230, 49] width 5 height 11
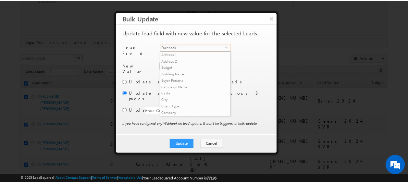
scroll to position [98, 0]
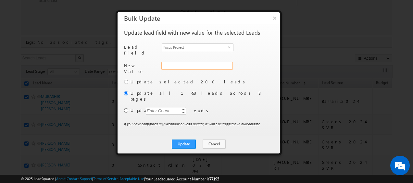
click at [218, 62] on input "Focus Project" at bounding box center [196, 66] width 71 height 8
click at [192, 139] on button "Update" at bounding box center [184, 143] width 24 height 9
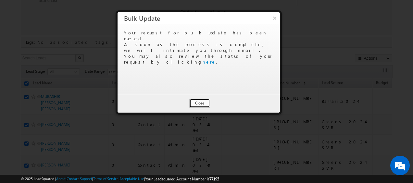
click at [200, 104] on button "Close" at bounding box center [199, 103] width 21 height 9
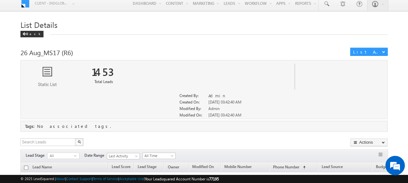
scroll to position [0, 0]
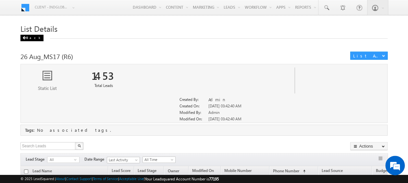
click at [27, 37] on div "Back" at bounding box center [31, 38] width 23 height 6
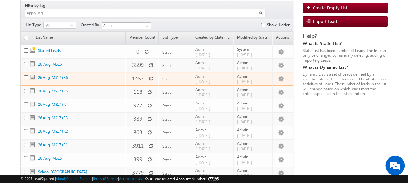
scroll to position [59, 0]
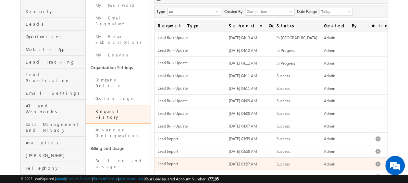
scroll to position [70, 0]
